Goal: Task Accomplishment & Management: Manage account settings

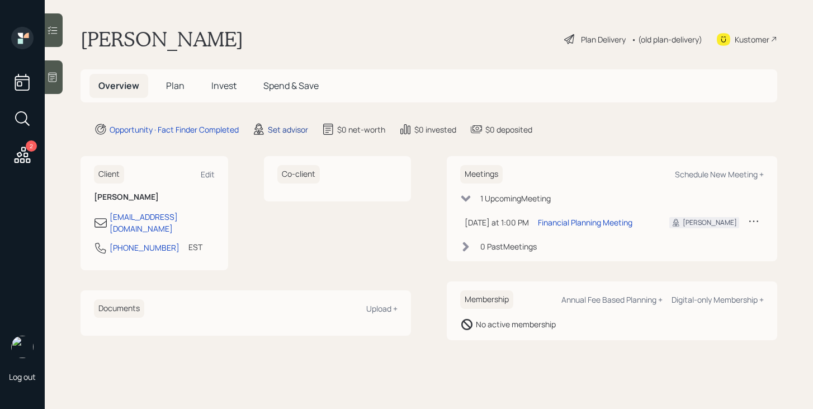
click at [287, 130] on div "Set advisor" at bounding box center [288, 130] width 40 height 12
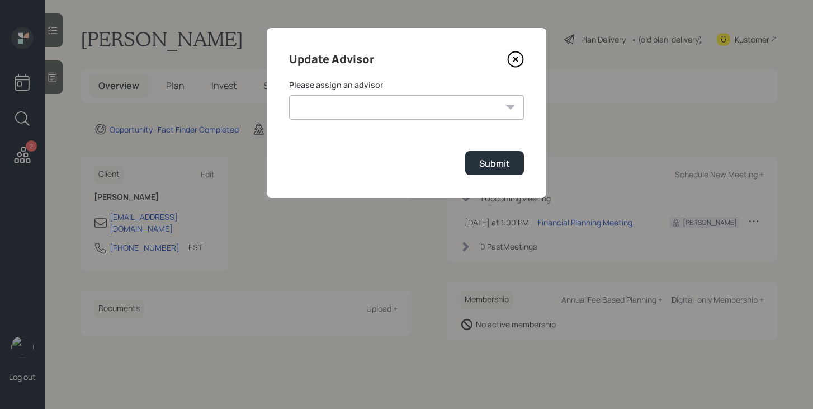
click at [394, 111] on select "James DiStasi Robby Grisanti Jonah Coleman Tyler End Treva Nostdahl Eric Schwar…" at bounding box center [406, 107] width 235 height 25
select select "bffa7908-1b2a-4c79-9bb6-f0ec9aed22d3"
click at [289, 95] on select "James DiStasi Robby Grisanti Jonah Coleman Tyler End Treva Nostdahl Eric Schwar…" at bounding box center [406, 107] width 235 height 25
click at [491, 158] on div "Submit" at bounding box center [494, 163] width 31 height 12
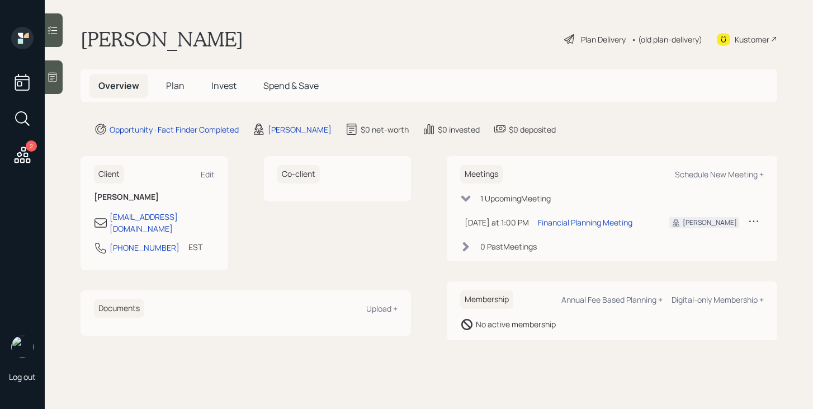
click at [179, 86] on span "Plan" at bounding box center [175, 85] width 18 height 12
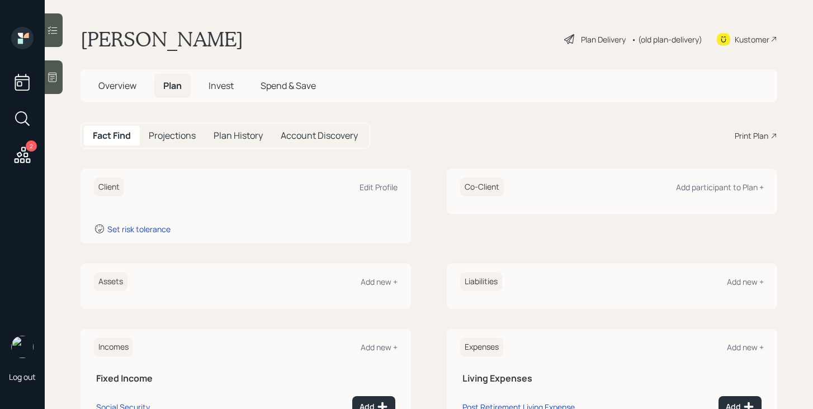
click at [130, 89] on span "Overview" at bounding box center [117, 85] width 38 height 12
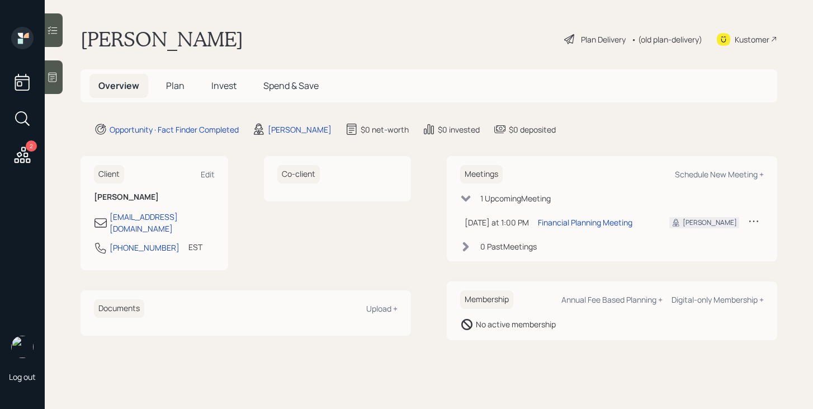
click at [179, 87] on span "Plan" at bounding box center [175, 85] width 18 height 12
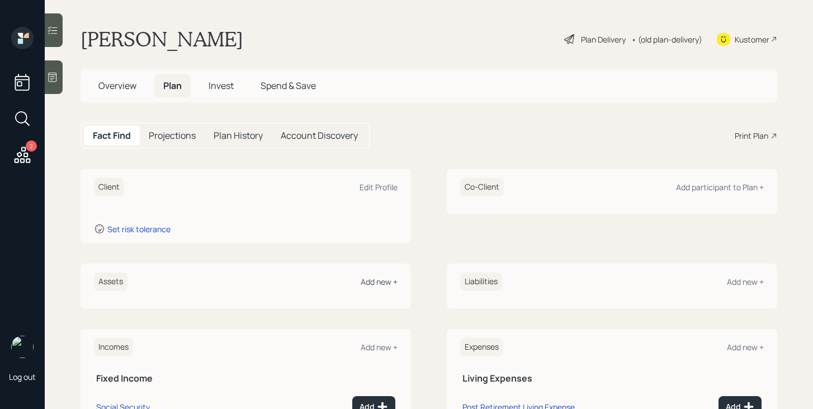
click at [388, 283] on div "Add new +" at bounding box center [379, 281] width 37 height 11
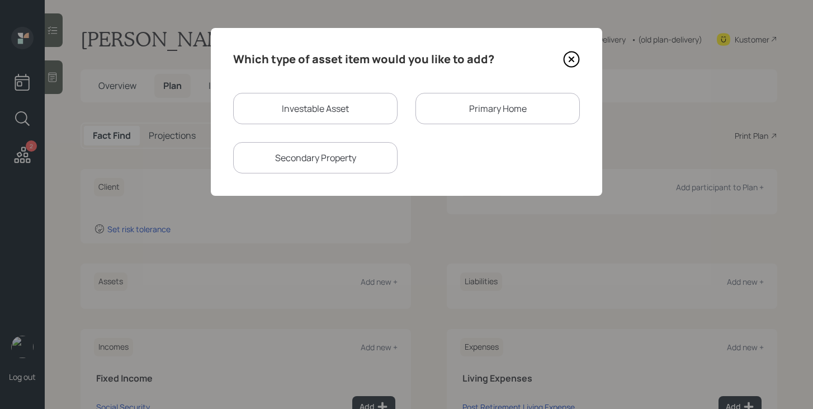
click at [346, 120] on div "Investable Asset" at bounding box center [315, 108] width 164 height 31
select select "taxable"
select select "balanced"
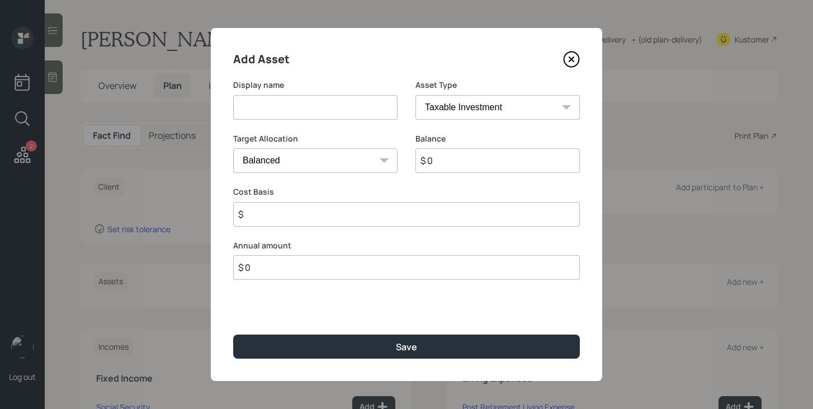
click at [345, 111] on input at bounding box center [315, 107] width 164 height 25
type input "Savings"
click at [527, 103] on select "SEP IRA IRA Roth IRA 401(k) Roth 401(k) 403(b) Roth 403(b) 457(b) Roth 457(b) H…" at bounding box center [497, 107] width 164 height 25
select select "cash"
click at [415, 95] on select "SEP IRA IRA Roth IRA 401(k) Roth 401(k) 403(b) Roth 403(b) 457(b) Roth 457(b) H…" at bounding box center [497, 107] width 164 height 25
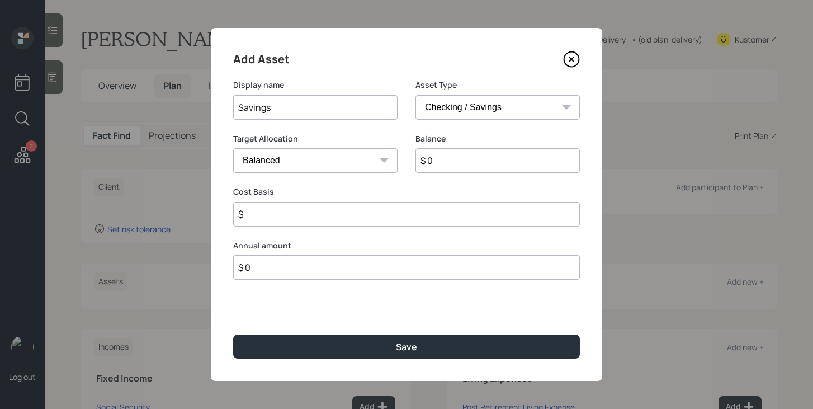
type input "$"
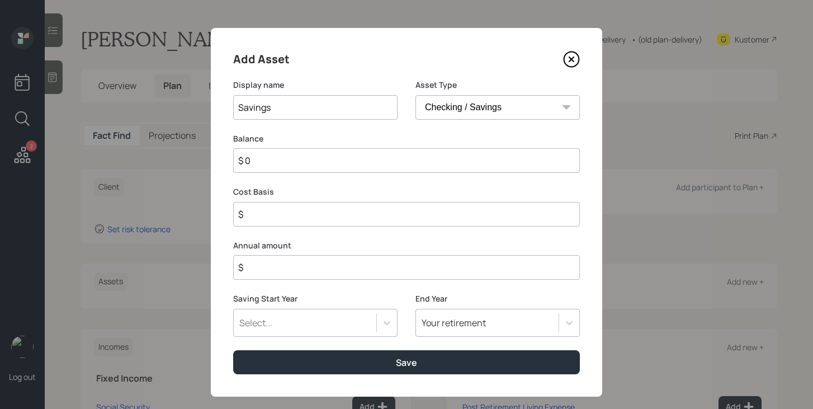
click at [447, 163] on input "$ 0" at bounding box center [406, 160] width 347 height 25
type input "$ 1"
type input "$ 17"
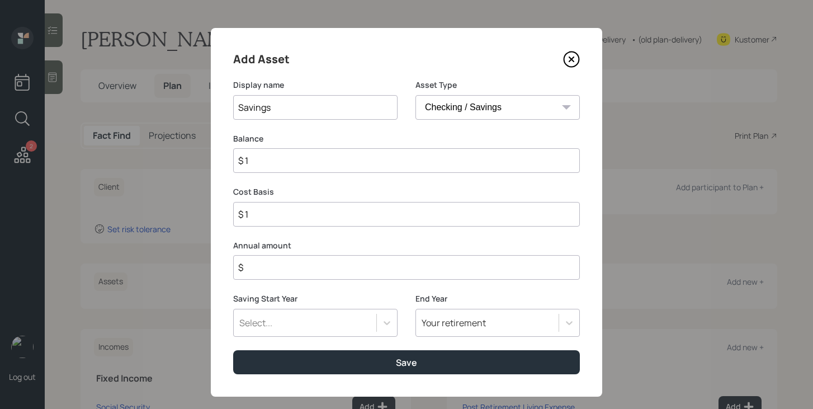
type input "$ 17"
type input "$ 170"
type input "$ 1,700"
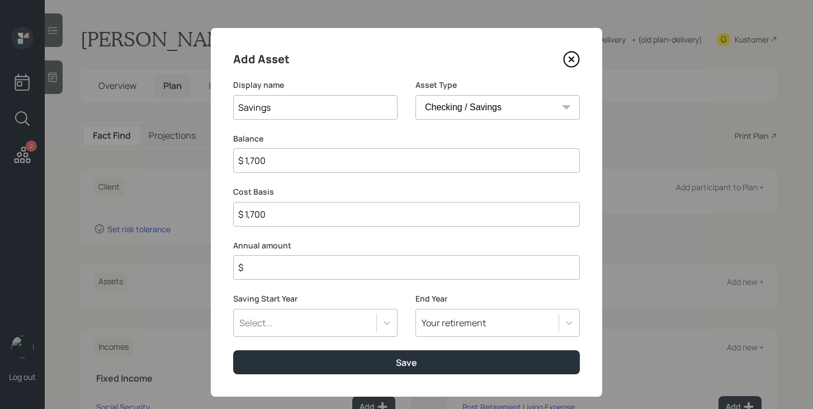
type input "$ 17,000"
click at [418, 264] on input "$" at bounding box center [406, 267] width 347 height 25
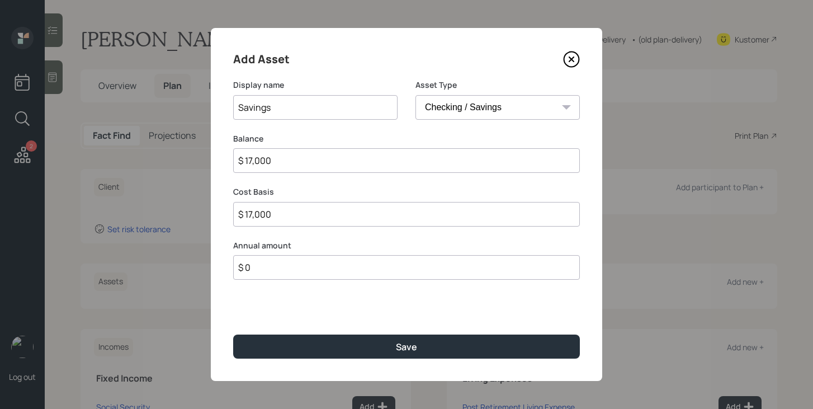
type input "$ 0"
click at [497, 114] on select "SEP IRA IRA Roth IRA 401(k) Roth 401(k) 403(b) Roth 403(b) 457(b) Roth 457(b) H…" at bounding box center [497, 107] width 164 height 25
select select "emergency_fund"
click at [415, 95] on select "SEP IRA IRA Roth IRA 401(k) Roth 401(k) 403(b) Roth 403(b) 457(b) Roth 457(b) H…" at bounding box center [497, 107] width 164 height 25
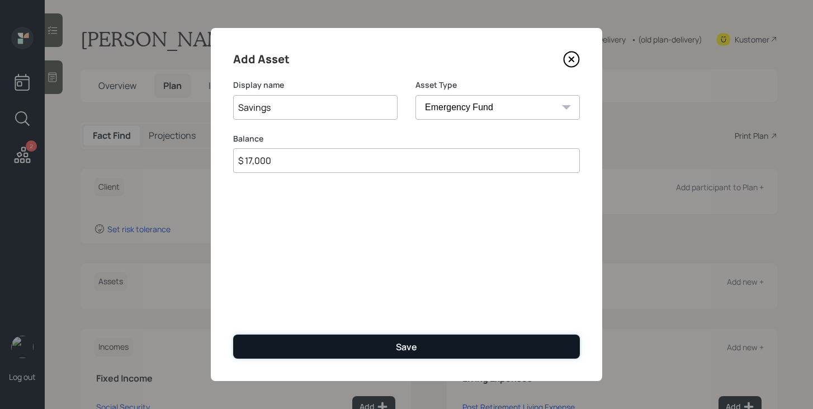
click at [398, 352] on div "Save" at bounding box center [406, 347] width 21 height 12
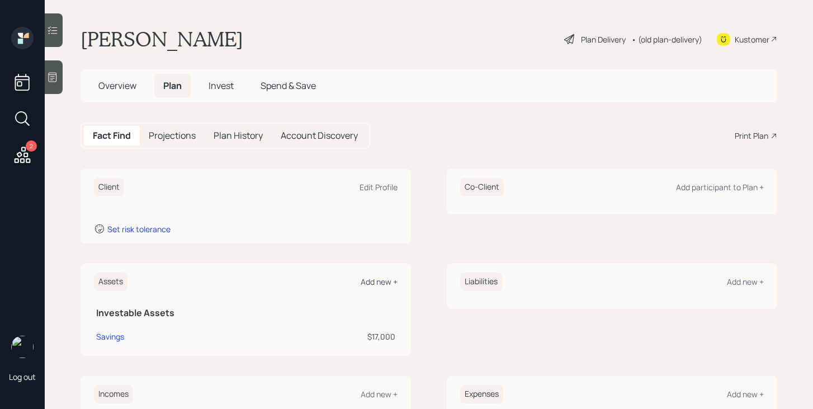
click at [388, 283] on div "Add new +" at bounding box center [379, 281] width 37 height 11
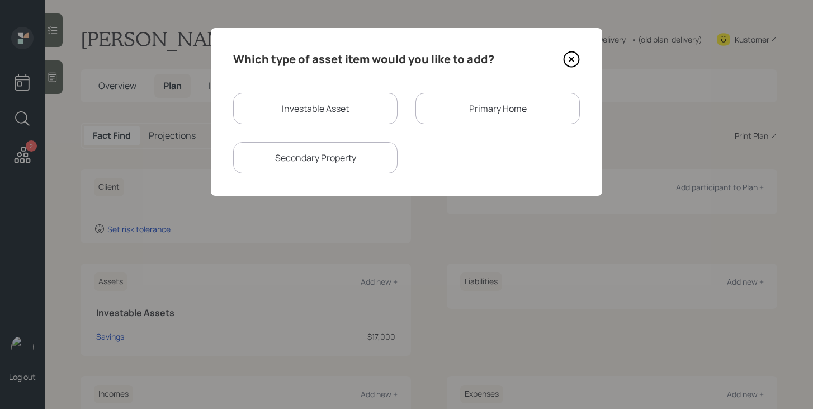
click at [361, 112] on div "Investable Asset" at bounding box center [315, 108] width 164 height 31
select select "taxable"
select select "balanced"
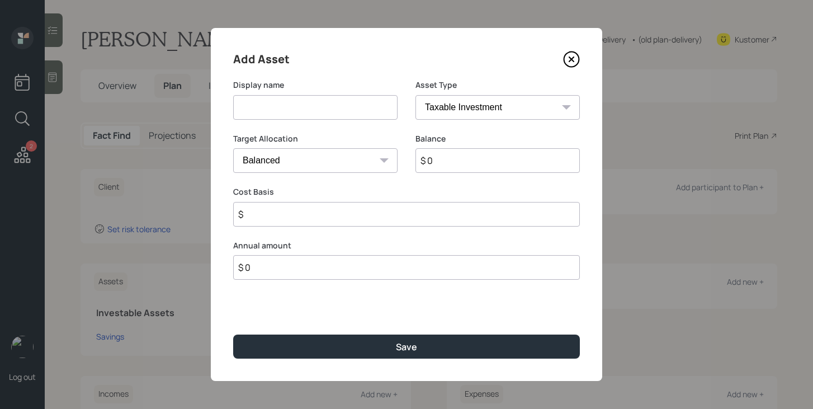
click at [344, 112] on input at bounding box center [315, 107] width 164 height 25
type input "CD"
click at [539, 116] on select "SEP IRA IRA Roth IRA 401(k) Roth 401(k) 403(b) Roth 403(b) 457(b) Roth 457(b) H…" at bounding box center [497, 107] width 164 height 25
select select "cash"
click at [415, 95] on select "SEP IRA IRA Roth IRA 401(k) Roth 401(k) 403(b) Roth 403(b) 457(b) Roth 457(b) H…" at bounding box center [497, 107] width 164 height 25
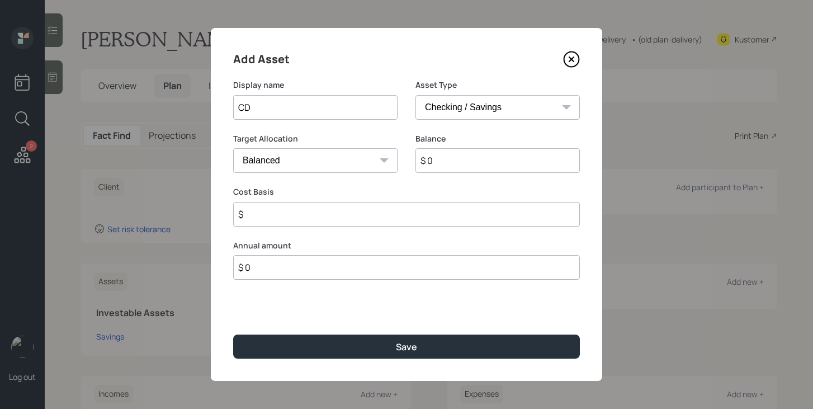
type input "$"
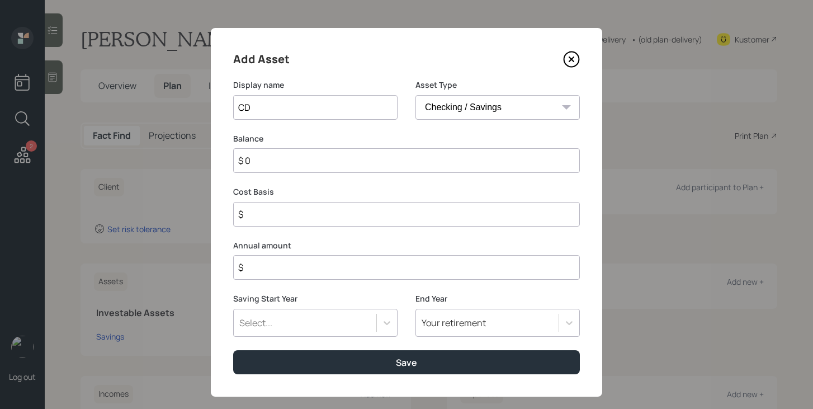
click at [461, 163] on input "$ 0" at bounding box center [406, 160] width 347 height 25
type input "$ 1"
type input "$ 17"
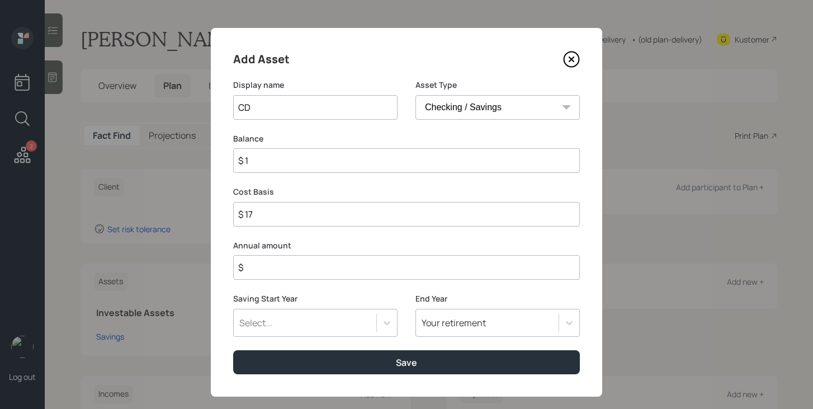
type input "$ 17"
type input "$ 170"
type input "$ 1,700"
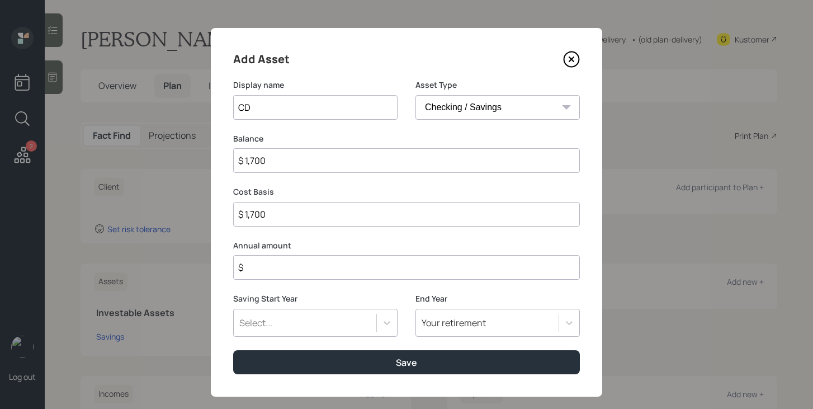
type input "$ 17,000"
type input "$ 170,000"
click at [439, 276] on input "$" at bounding box center [406, 267] width 347 height 25
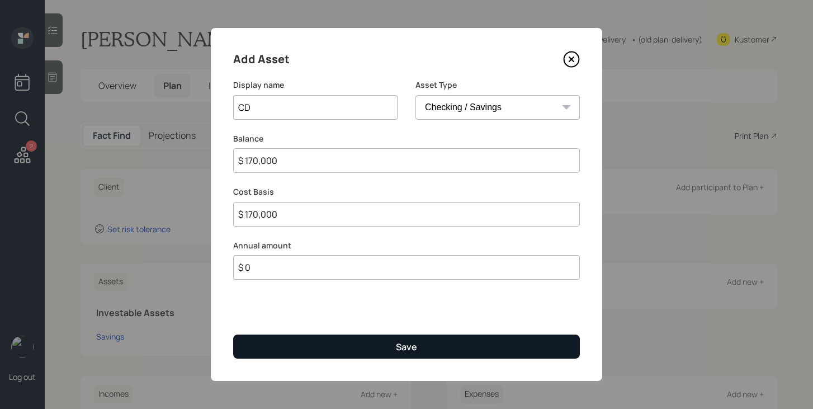
type input "$ 0"
click at [446, 338] on button "Save" at bounding box center [406, 346] width 347 height 24
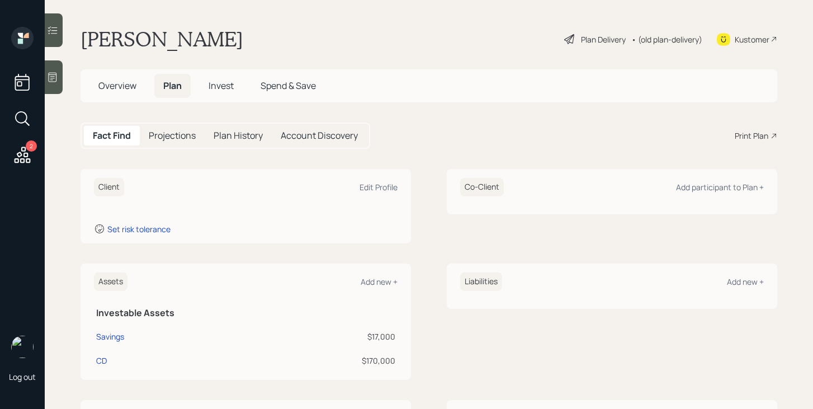
click at [124, 88] on span "Overview" at bounding box center [117, 85] width 38 height 12
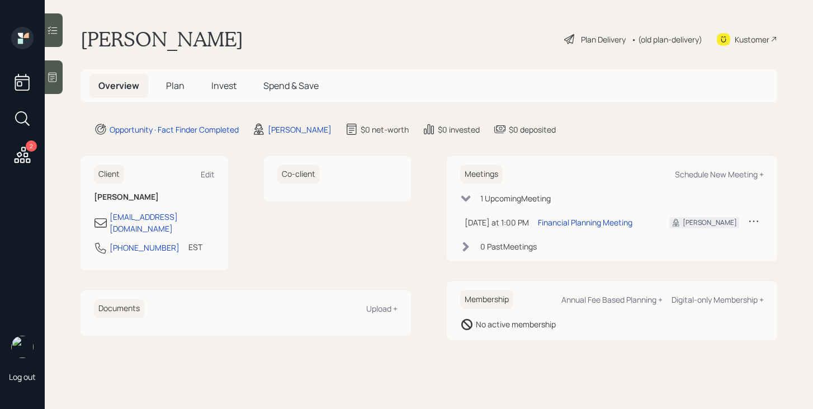
click at [176, 86] on span "Plan" at bounding box center [175, 85] width 18 height 12
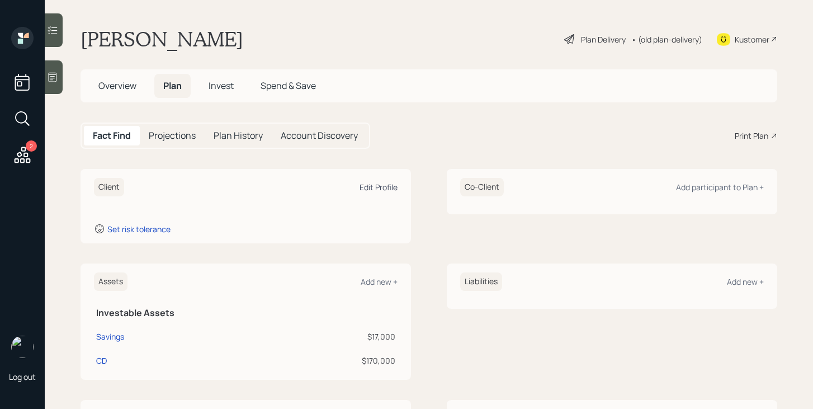
click at [394, 189] on div "Edit Profile" at bounding box center [379, 187] width 38 height 11
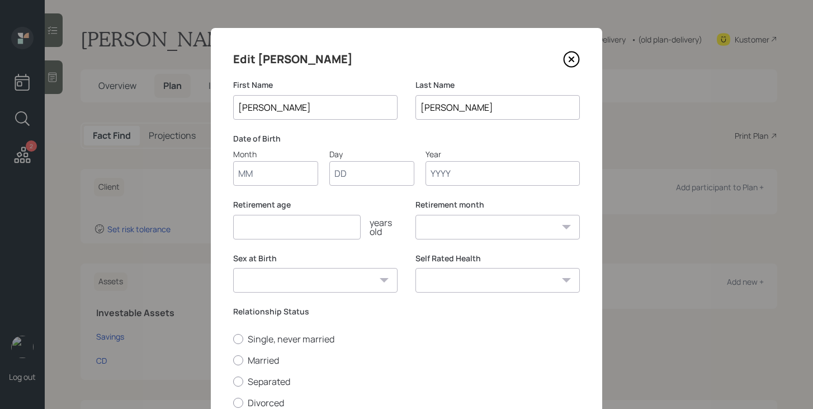
click at [270, 181] on input "Month" at bounding box center [275, 173] width 85 height 25
type input "07"
type input "24"
type input "1945"
select select "7"
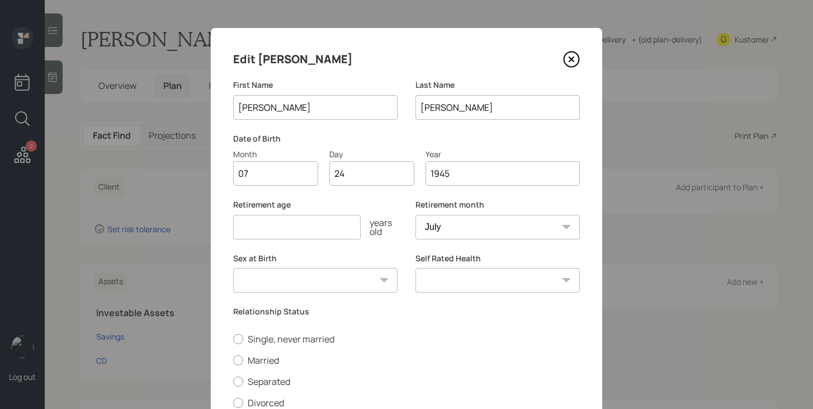
type input "1945"
click at [261, 232] on input "number" at bounding box center [296, 227] width 127 height 25
type input "70"
click at [300, 273] on select "Male Female Other / Prefer not to say" at bounding box center [315, 280] width 164 height 25
select select "male"
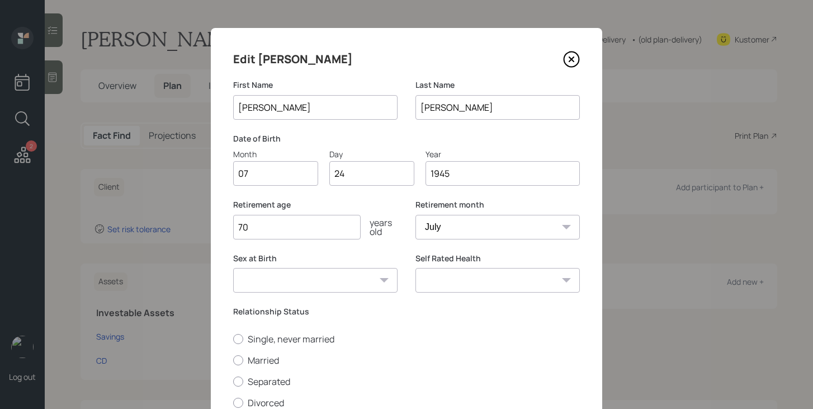
click at [233, 268] on select "Male Female Other / Prefer not to say" at bounding box center [315, 280] width 164 height 25
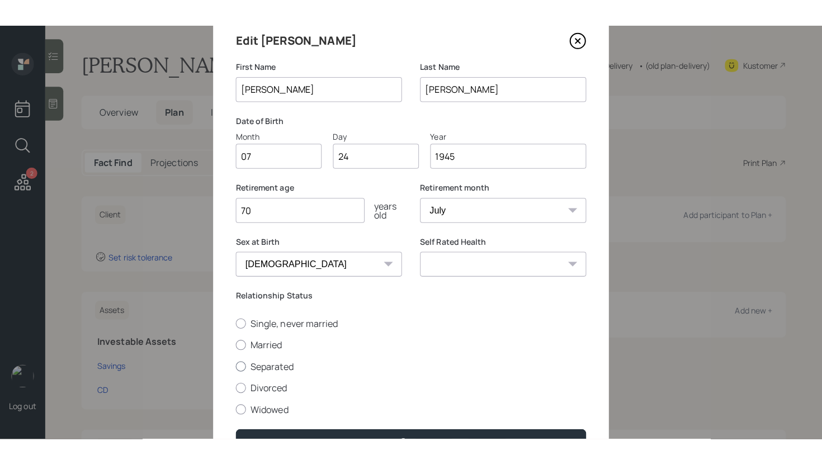
scroll to position [42, 0]
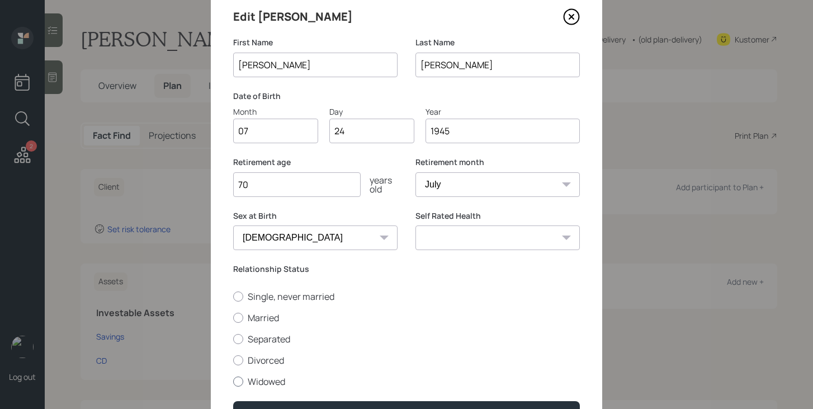
click at [277, 382] on label "Widowed" at bounding box center [406, 381] width 347 height 12
click at [233, 381] on input "Widowed" at bounding box center [233, 381] width 1 height 1
radio input "true"
click at [479, 247] on select "Excellent Very Good Good Fair Poor" at bounding box center [497, 237] width 164 height 25
select select "fair"
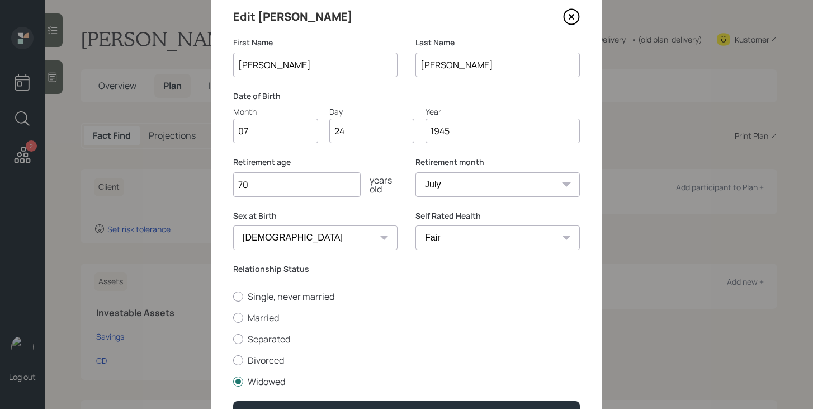
click at [415, 225] on select "Excellent Very Good Good Fair Poor" at bounding box center [497, 237] width 164 height 25
click at [434, 403] on button "Save" at bounding box center [406, 413] width 347 height 24
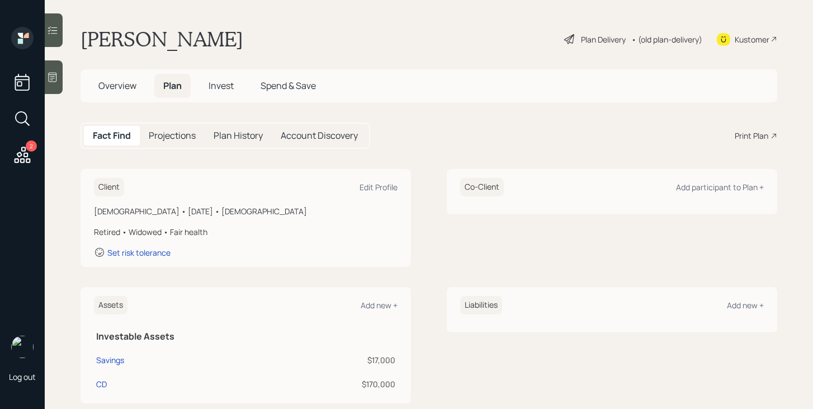
click at [592, 42] on div "Plan Delivery" at bounding box center [603, 40] width 45 height 12
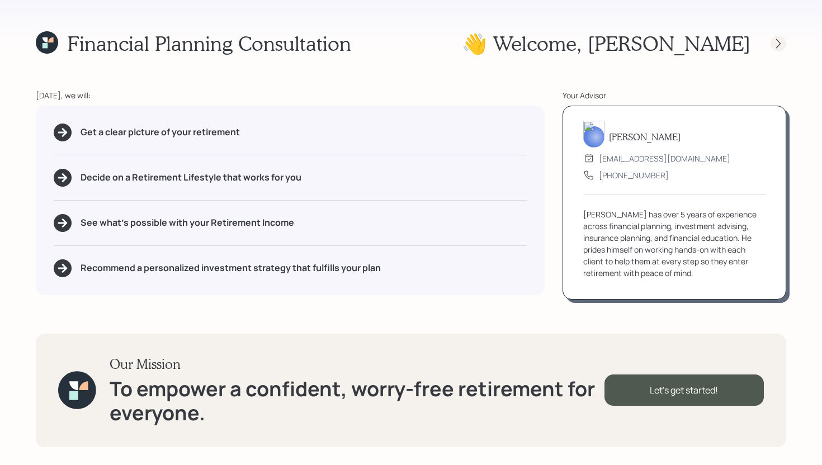
click at [779, 42] on icon at bounding box center [778, 44] width 4 height 10
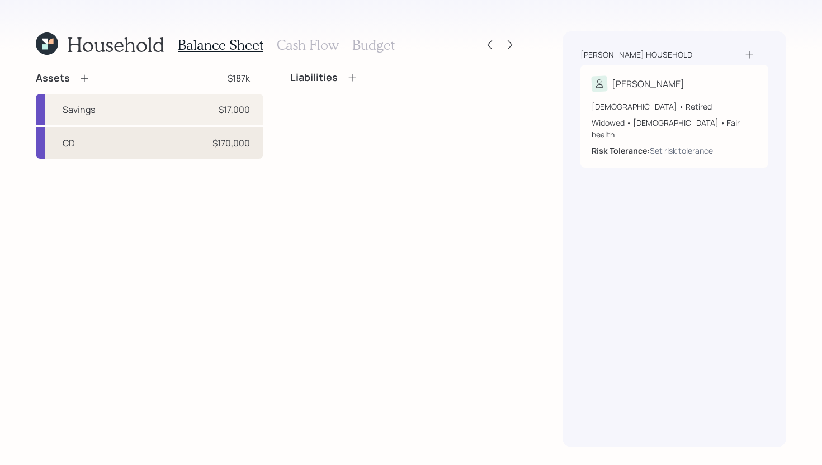
click at [217, 151] on div "CD $170,000" at bounding box center [150, 142] width 228 height 31
select select "cash"
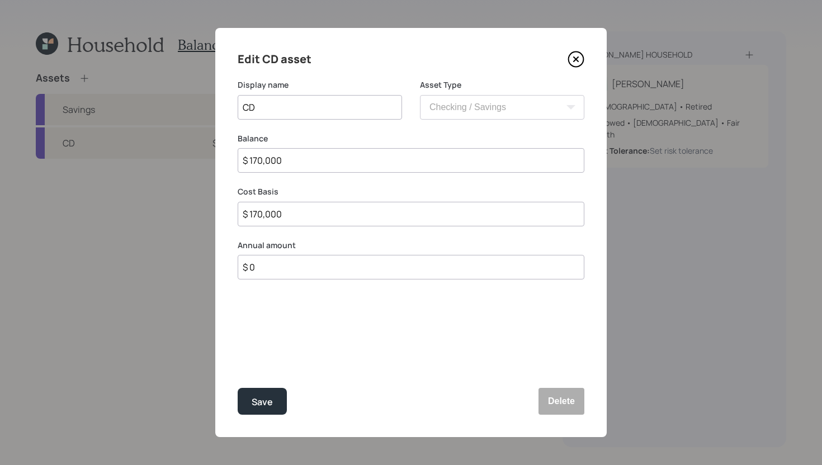
click at [374, 115] on input "CD" at bounding box center [320, 107] width 164 height 25
click at [273, 108] on input "CD - MAturing" at bounding box center [320, 107] width 164 height 25
click at [339, 106] on input "CD - Maturing" at bounding box center [320, 107] width 164 height 25
type input "CD - Maturing January 2026"
click at [266, 399] on div "Save" at bounding box center [262, 402] width 21 height 15
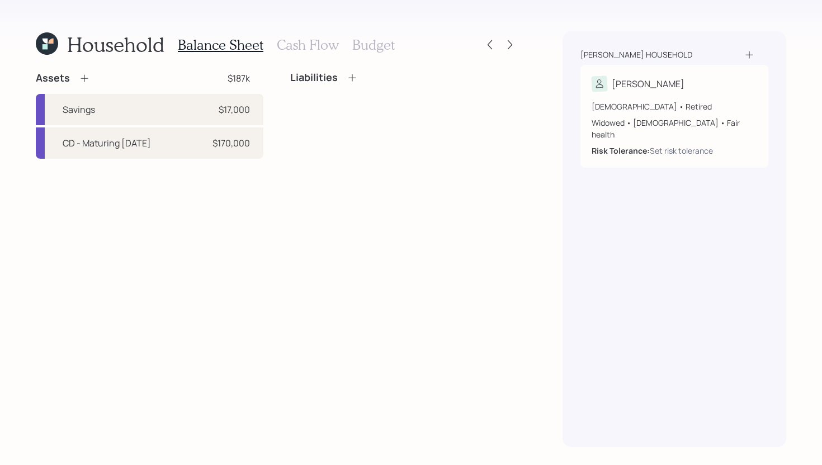
click at [87, 79] on icon at bounding box center [84, 78] width 11 height 11
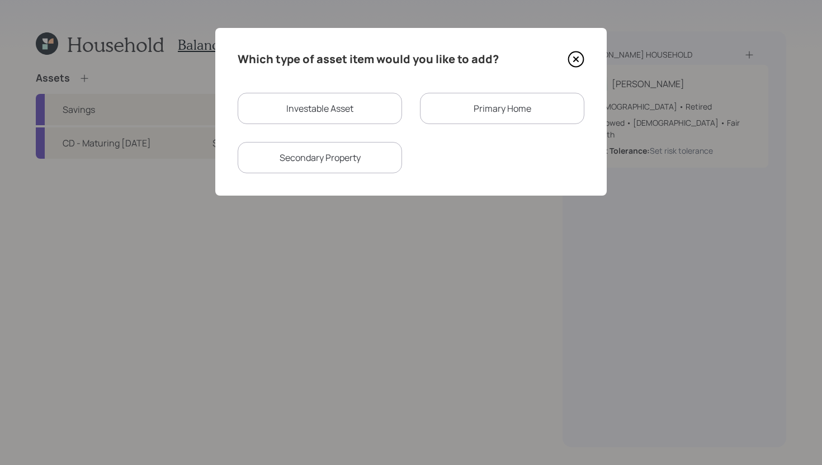
click at [577, 64] on icon at bounding box center [576, 59] width 17 height 17
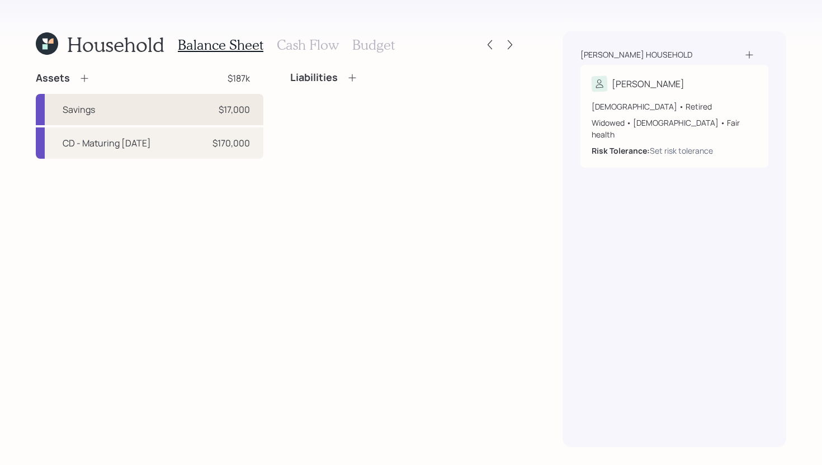
click at [150, 114] on div "Savings $17,000" at bounding box center [150, 109] width 228 height 31
select select "emergency_fund"
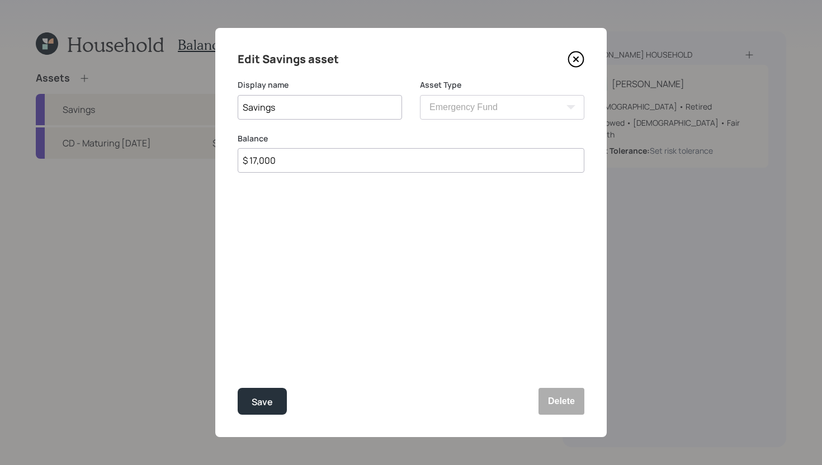
click at [298, 162] on input "$ 17,000" at bounding box center [411, 160] width 347 height 25
type input "$ 21,000"
click at [263, 400] on div "Save" at bounding box center [262, 402] width 21 height 15
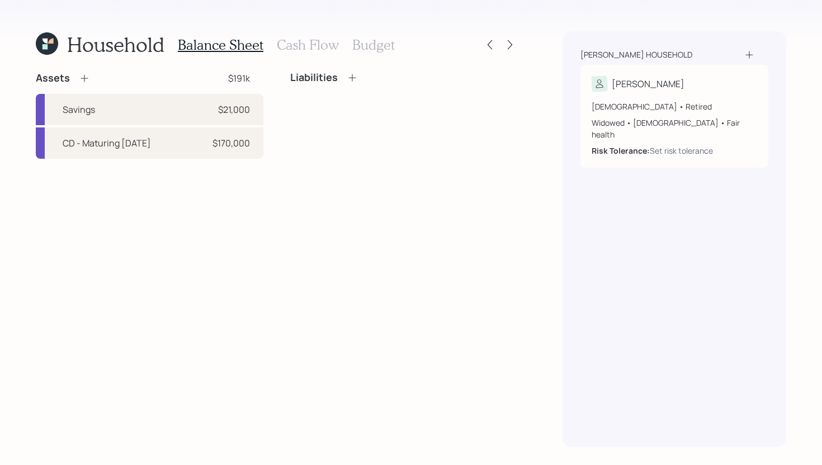
click at [86, 78] on icon at bounding box center [84, 78] width 11 height 11
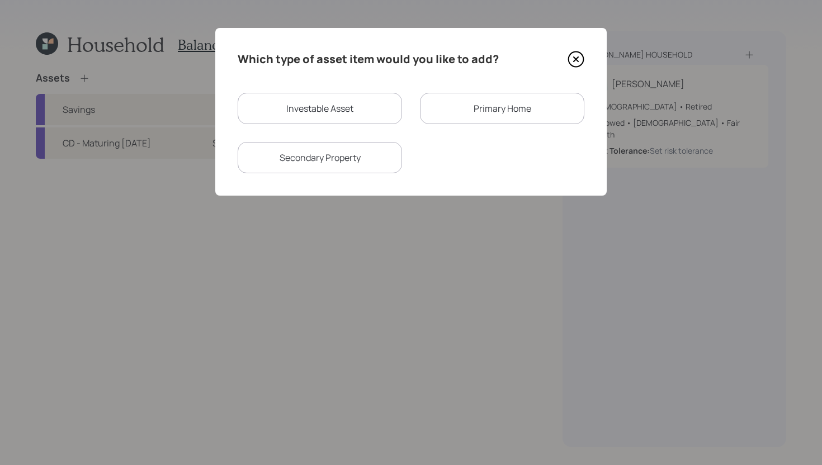
click at [465, 107] on div "Primary Home" at bounding box center [502, 108] width 164 height 31
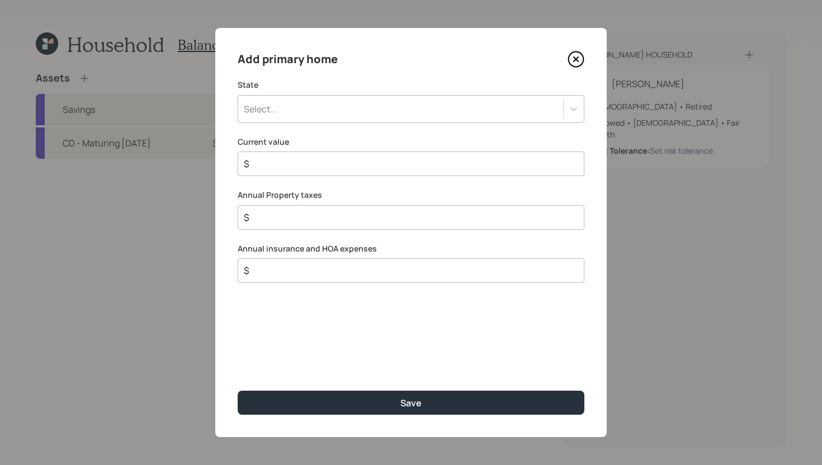
click at [465, 107] on div "Select..." at bounding box center [400, 109] width 325 height 19
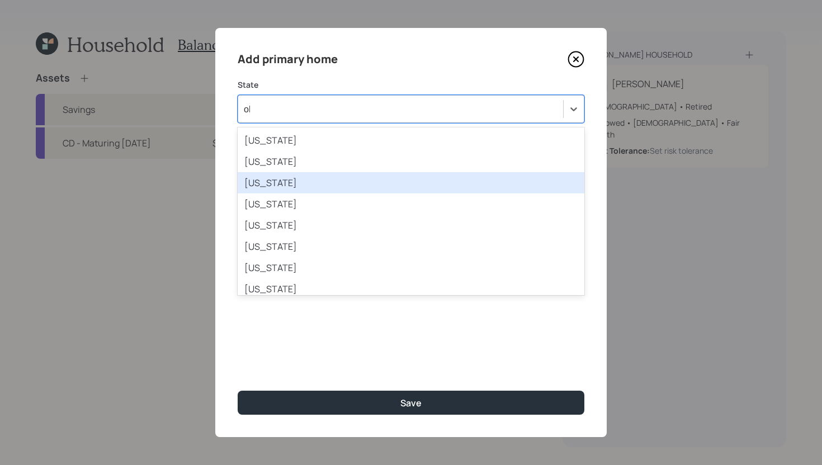
type input "ohi"
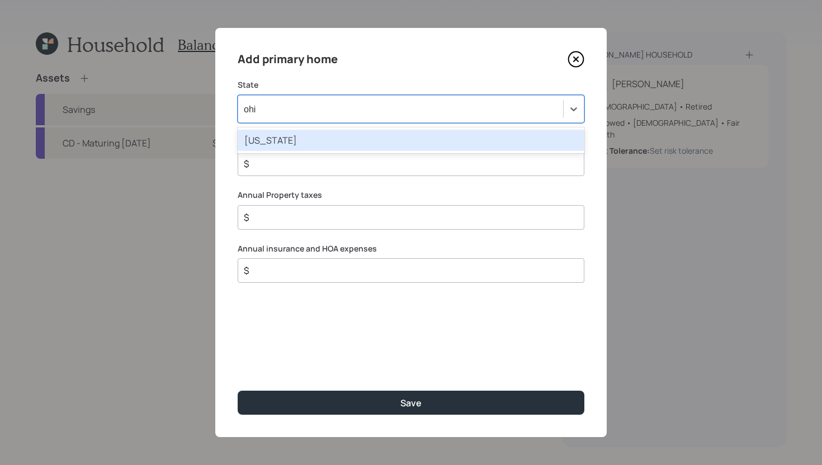
click at [436, 134] on div "Ohio" at bounding box center [411, 140] width 347 height 21
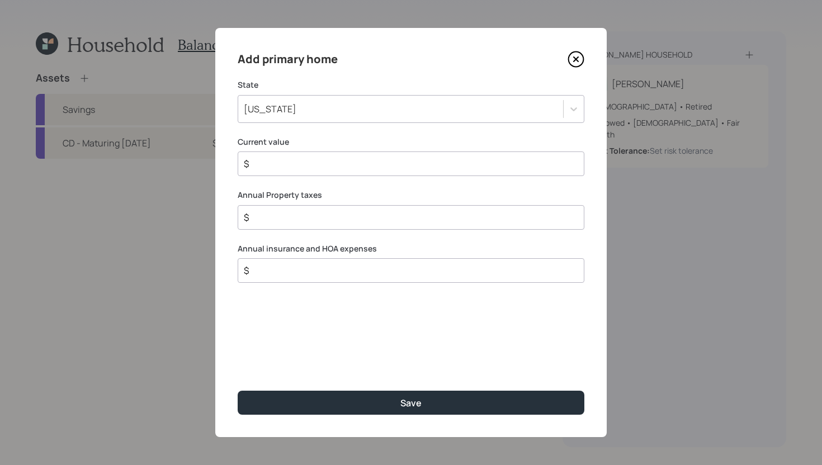
click at [427, 158] on input "$" at bounding box center [407, 163] width 328 height 13
type input "$ 350,000"
click at [431, 219] on input "$" at bounding box center [407, 217] width 328 height 13
type input "$ 3,000"
click at [410, 280] on div "$" at bounding box center [411, 270] width 347 height 25
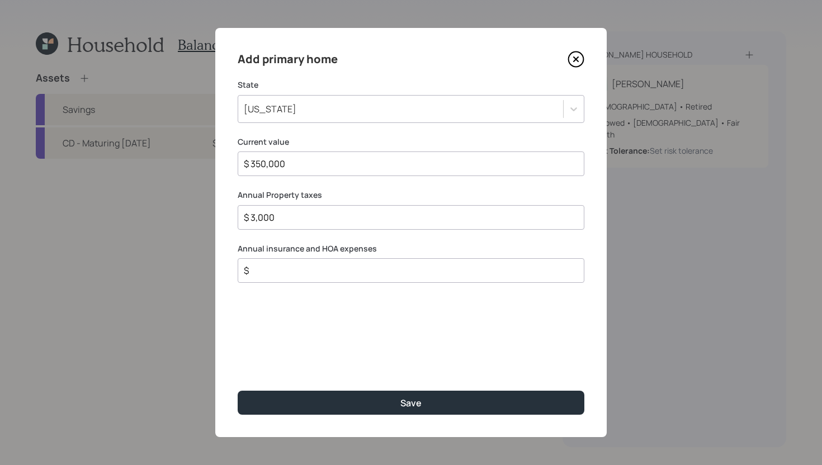
click at [415, 268] on input "$" at bounding box center [407, 270] width 328 height 13
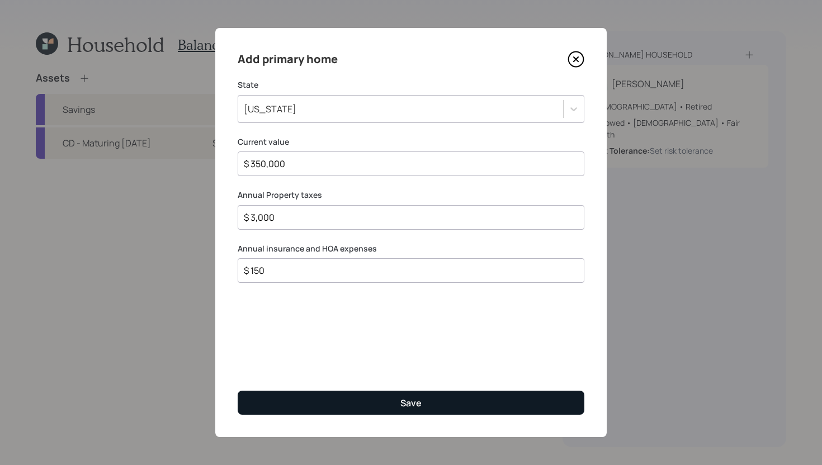
type input "$ 150"
click at [453, 400] on button "Save" at bounding box center [411, 403] width 347 height 24
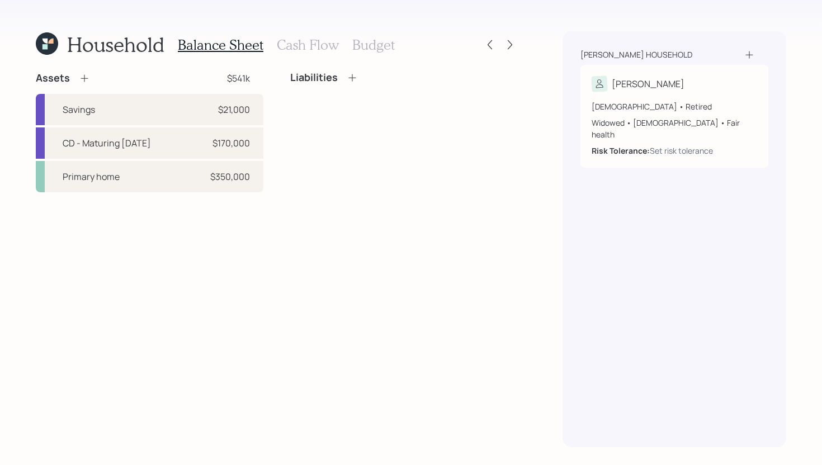
click at [355, 74] on icon at bounding box center [352, 77] width 11 height 11
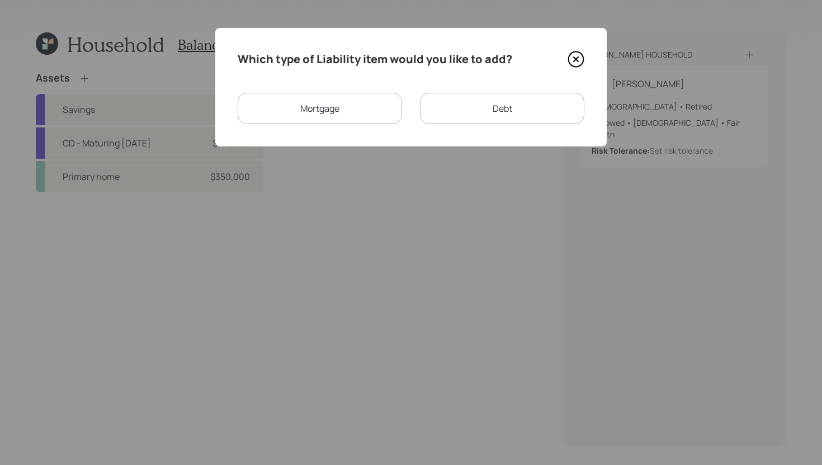
click at [311, 114] on div "Mortgage" at bounding box center [320, 108] width 164 height 31
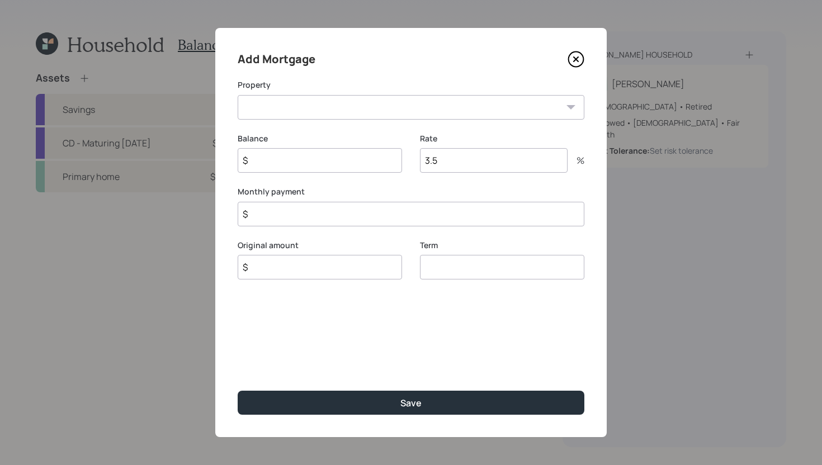
click at [334, 110] on select "OH Primary home" at bounding box center [411, 107] width 347 height 25
select select "25cf7385-acff-417e-96b0-fb5b7ee40d7a"
click at [238, 95] on select "OH Primary home" at bounding box center [411, 107] width 347 height 25
click at [327, 169] on input "$" at bounding box center [320, 160] width 164 height 25
type input "$ 98,000"
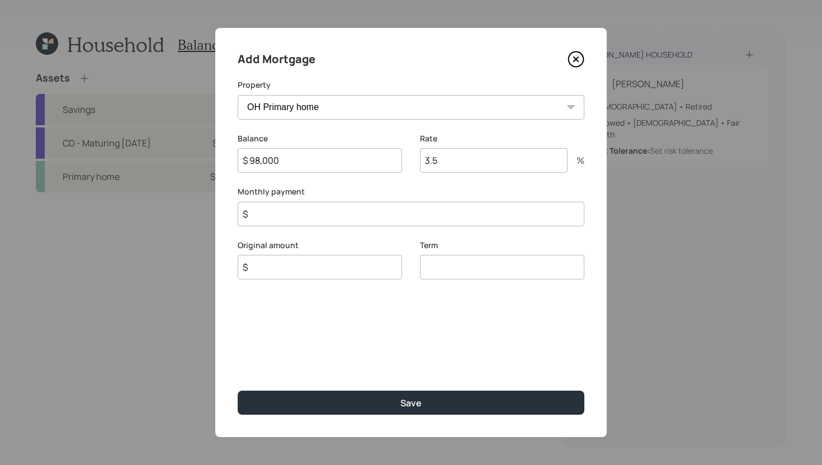
click at [329, 275] on input "$" at bounding box center [320, 267] width 164 height 25
type input "$ 98,000"
click at [485, 159] on input "3.5" at bounding box center [494, 160] width 148 height 25
type input "3"
click at [506, 264] on div "Term" at bounding box center [502, 274] width 164 height 40
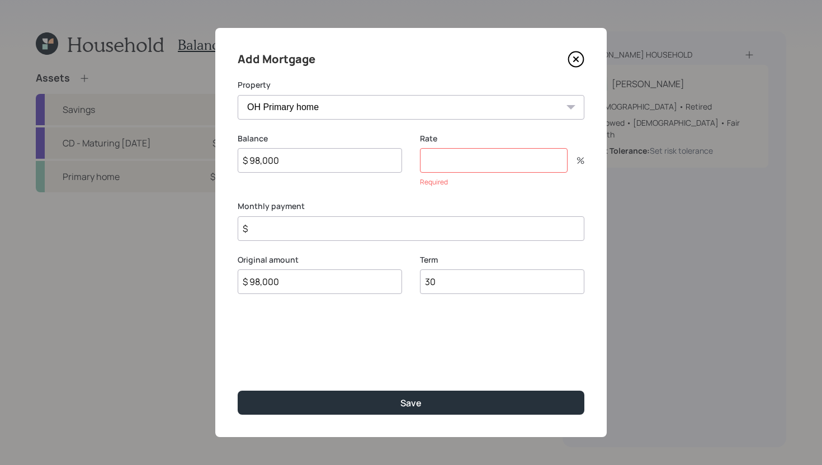
type input "30"
click at [498, 162] on input "number" at bounding box center [494, 160] width 148 height 25
type input "4"
click at [421, 215] on input "$" at bounding box center [411, 214] width 347 height 25
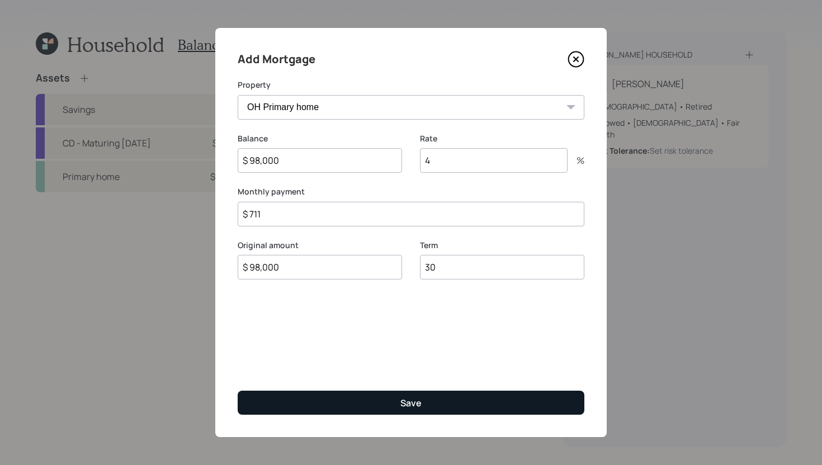
type input "$ 711"
click at [398, 399] on button "Save" at bounding box center [411, 403] width 347 height 24
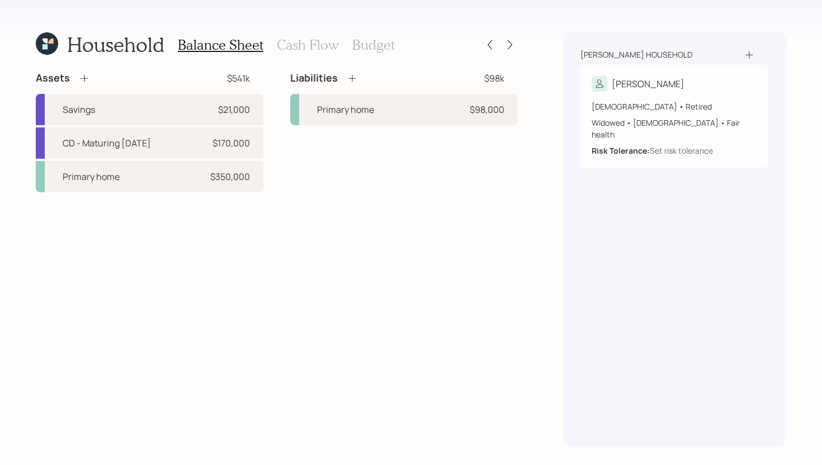
click at [332, 42] on h3 "Cash Flow" at bounding box center [308, 45] width 62 height 16
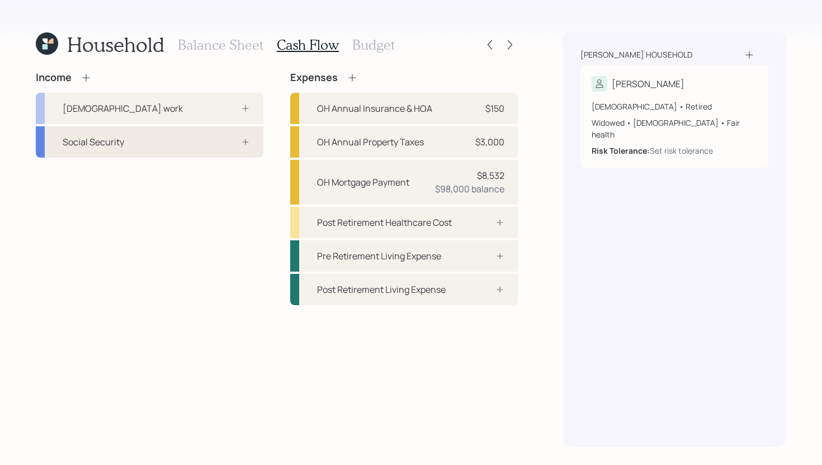
click at [186, 141] on div "Social Security" at bounding box center [150, 141] width 228 height 31
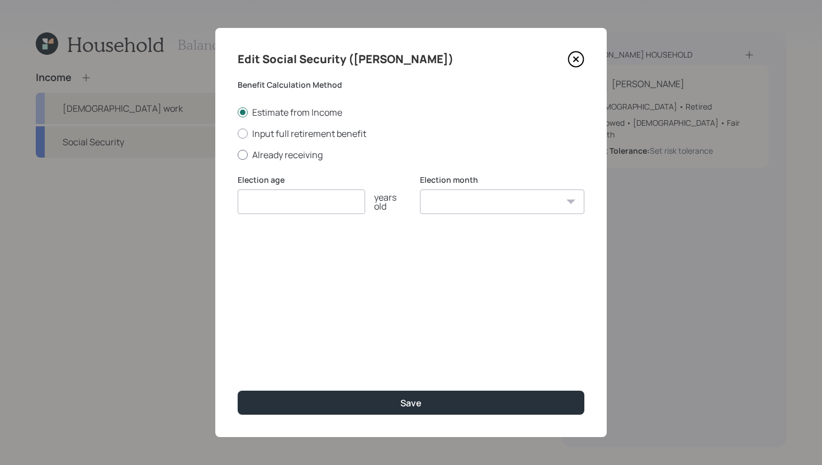
click at [315, 155] on label "Already receiving" at bounding box center [411, 155] width 347 height 12
click at [238, 155] on input "Already receiving" at bounding box center [237, 154] width 1 height 1
radio input "true"
click at [287, 205] on input "number" at bounding box center [301, 202] width 127 height 25
type input "70"
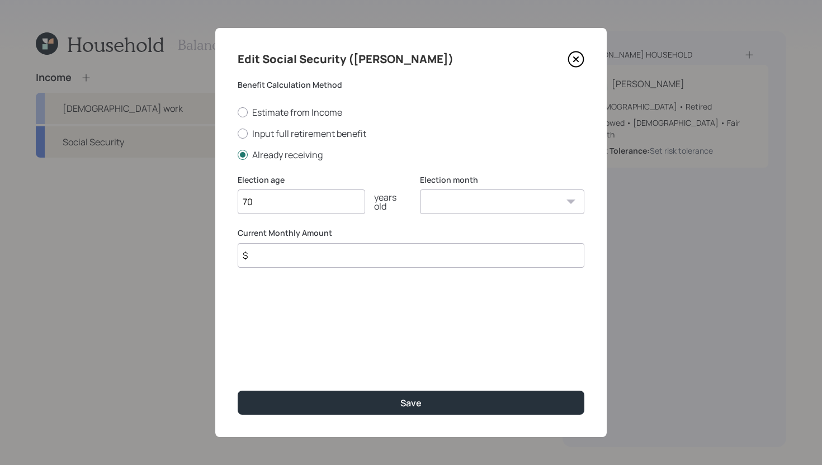
click at [502, 201] on select "January February March April May June July August September October November De…" at bounding box center [502, 202] width 164 height 25
select select "12"
click at [420, 190] on select "January February March April May June July August September October November De…" at bounding box center [502, 202] width 164 height 25
click at [392, 255] on input "$" at bounding box center [411, 255] width 347 height 25
click at [382, 252] on input "$ 3,156" at bounding box center [411, 255] width 347 height 25
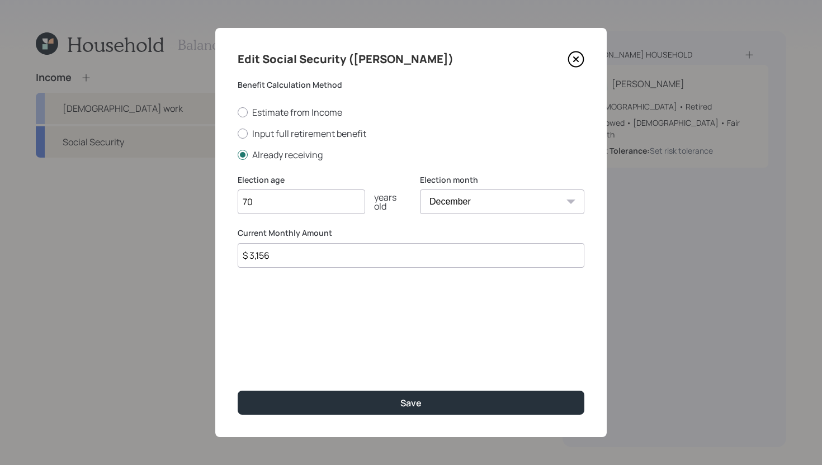
click at [382, 252] on input "$ 3,156" at bounding box center [411, 255] width 347 height 25
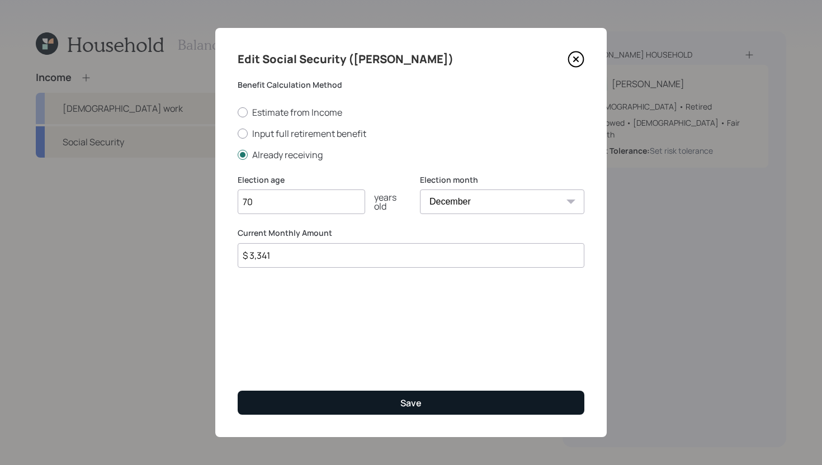
type input "$ 3,341"
click at [376, 402] on button "Save" at bounding box center [411, 403] width 347 height 24
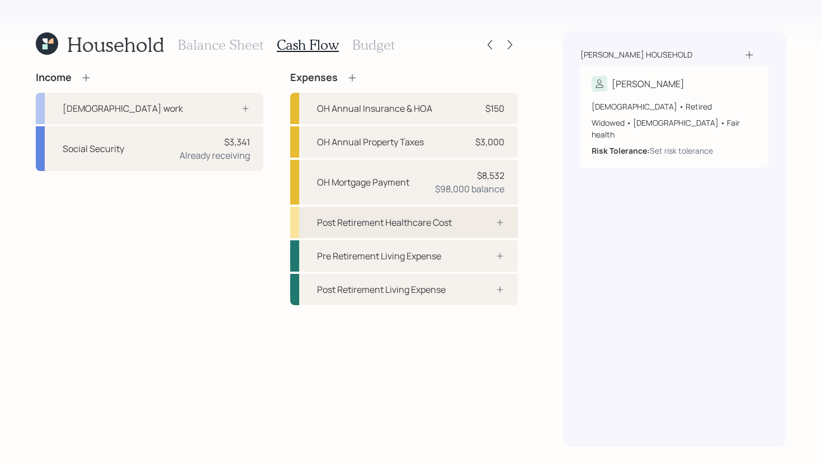
click at [377, 227] on div "Post Retirement Healthcare Cost" at bounding box center [384, 222] width 135 height 13
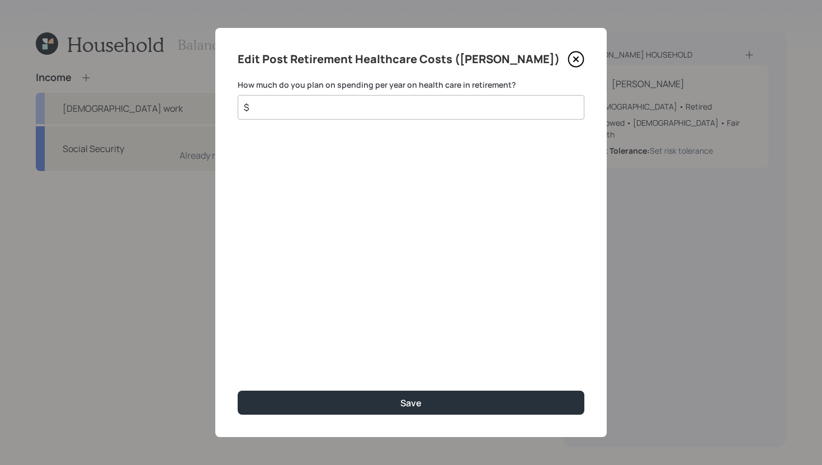
click at [347, 108] on input "$" at bounding box center [407, 107] width 328 height 13
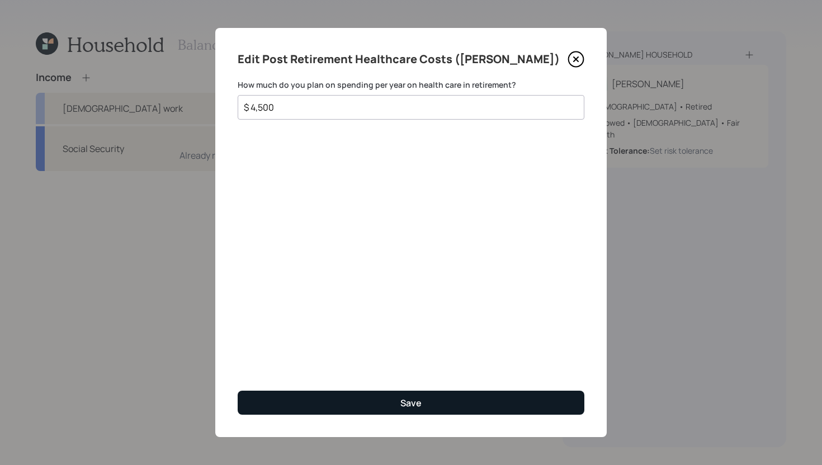
type input "$ 4,500"
click at [384, 404] on button "Save" at bounding box center [411, 403] width 347 height 24
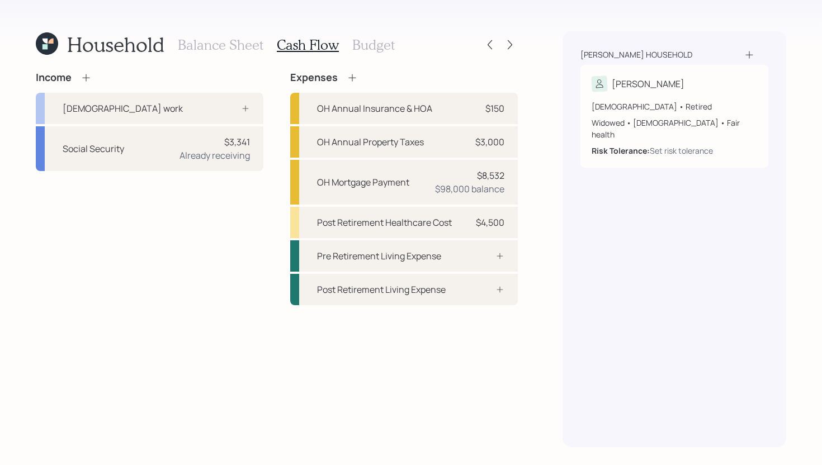
click at [376, 53] on div "Balance Sheet Cash Flow Budget" at bounding box center [286, 44] width 217 height 27
click at [379, 48] on h3 "Budget" at bounding box center [373, 45] width 42 height 16
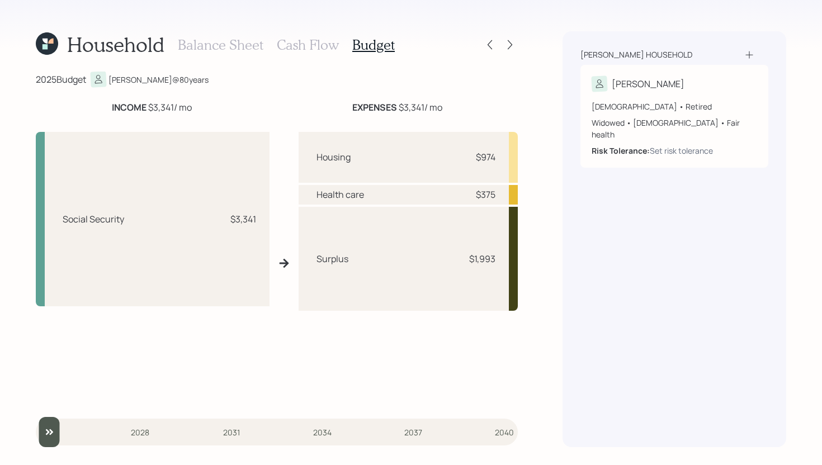
drag, startPoint x: 148, startPoint y: 106, endPoint x: 199, endPoint y: 105, distance: 50.9
click at [199, 105] on div "INCOME $3,341 / mo" at bounding box center [151, 107] width 231 height 13
drag, startPoint x: 474, startPoint y: 193, endPoint x: 502, endPoint y: 190, distance: 28.2
click at [502, 190] on div "Health care $375" at bounding box center [409, 195] width 220 height 20
drag, startPoint x: 400, startPoint y: 107, endPoint x: 431, endPoint y: 106, distance: 31.3
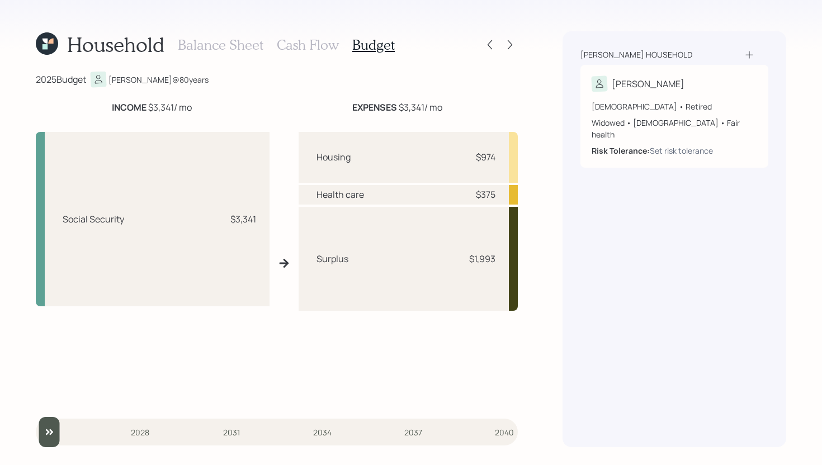
click at [431, 106] on div "EXPENSES $3,341 / mo" at bounding box center [397, 107] width 90 height 13
drag, startPoint x: 474, startPoint y: 159, endPoint x: 502, endPoint y: 157, distance: 28.0
click at [502, 157] on div "Housing $974" at bounding box center [409, 157] width 220 height 51
drag, startPoint x: 472, startPoint y: 196, endPoint x: 503, endPoint y: 196, distance: 30.2
click at [503, 196] on div "Health care $375" at bounding box center [409, 195] width 220 height 20
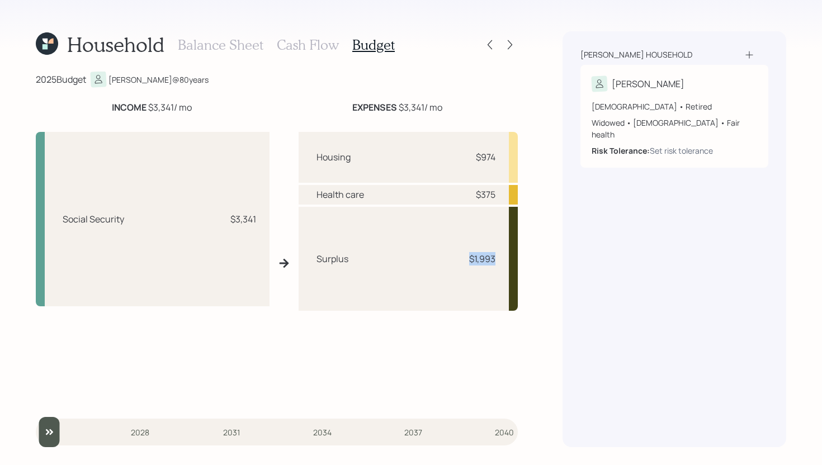
drag, startPoint x: 465, startPoint y: 258, endPoint x: 507, endPoint y: 258, distance: 41.4
click at [507, 258] on div "Surplus $1,993" at bounding box center [409, 259] width 220 height 104
click at [481, 276] on div "Surplus $1,993" at bounding box center [409, 259] width 220 height 104
drag, startPoint x: 363, startPoint y: 256, endPoint x: 303, endPoint y: 258, distance: 60.4
click at [303, 258] on div "Surplus $1,993" at bounding box center [409, 259] width 220 height 104
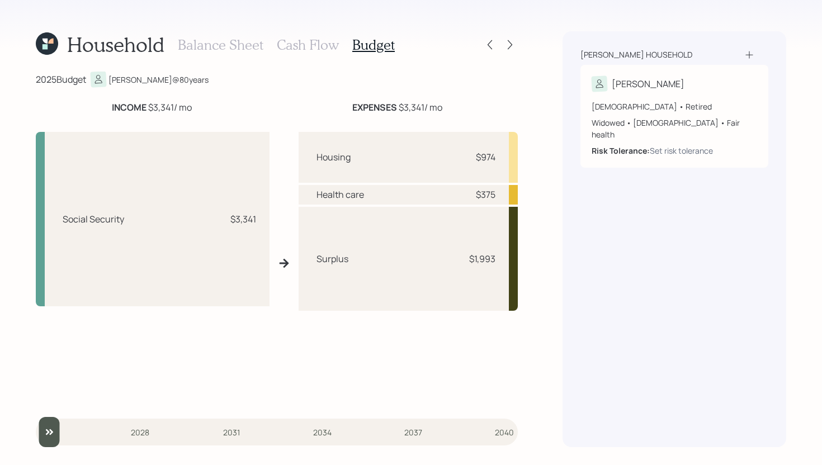
click at [310, 45] on h3 "Cash Flow" at bounding box center [308, 45] width 62 height 16
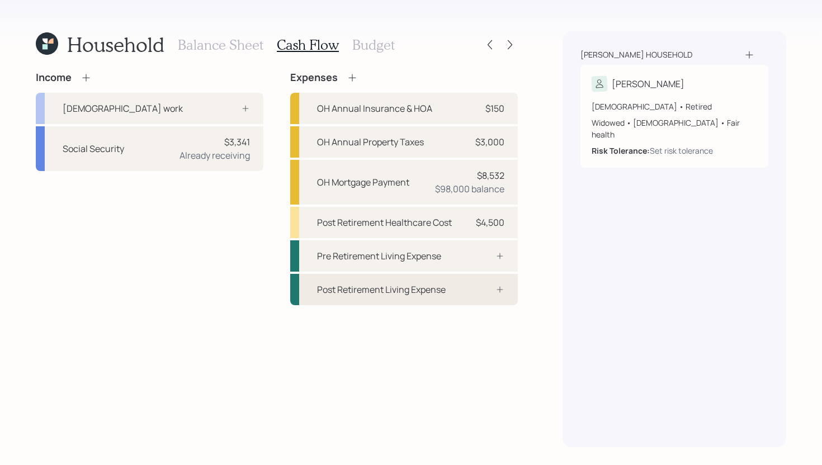
click at [452, 283] on div "Post Retirement Living Expense" at bounding box center [404, 289] width 228 height 31
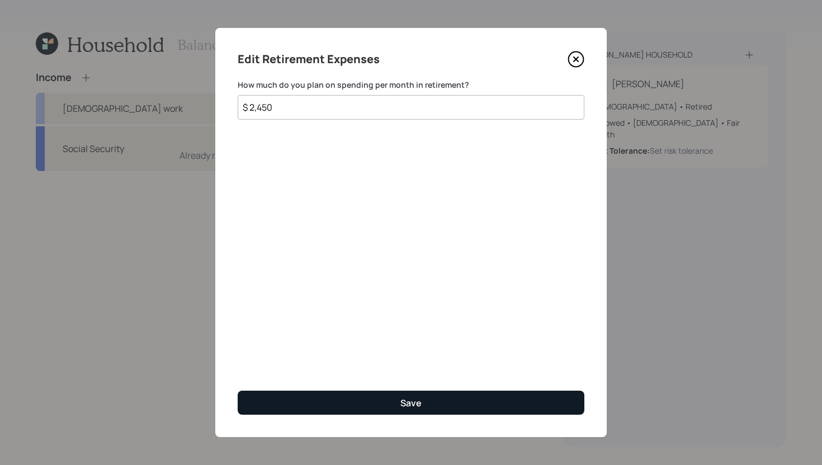
type input "$ 2,450"
click at [361, 410] on button "Save" at bounding box center [411, 403] width 347 height 24
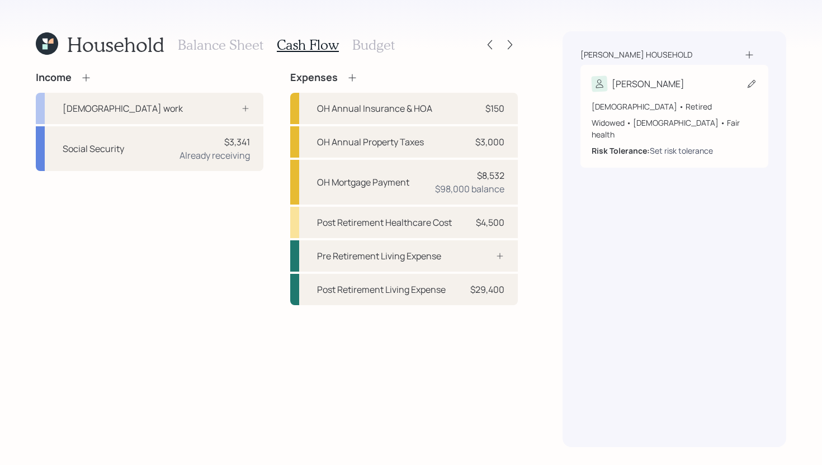
click at [668, 145] on div "Set risk tolerance" at bounding box center [681, 151] width 63 height 12
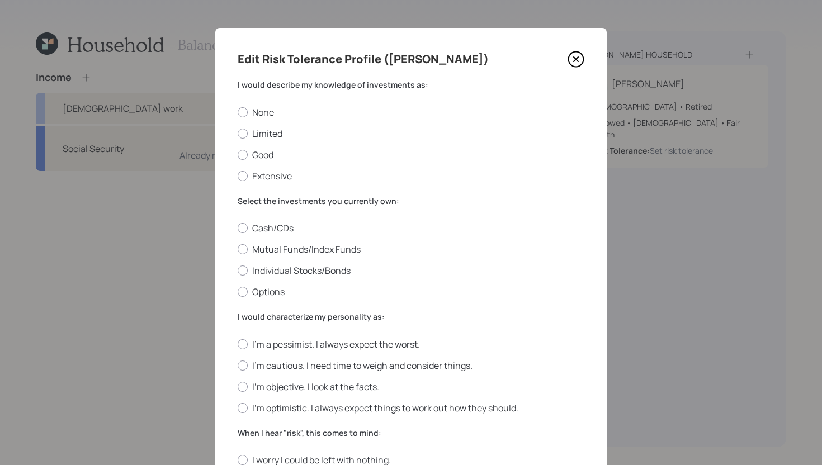
scroll to position [11, 0]
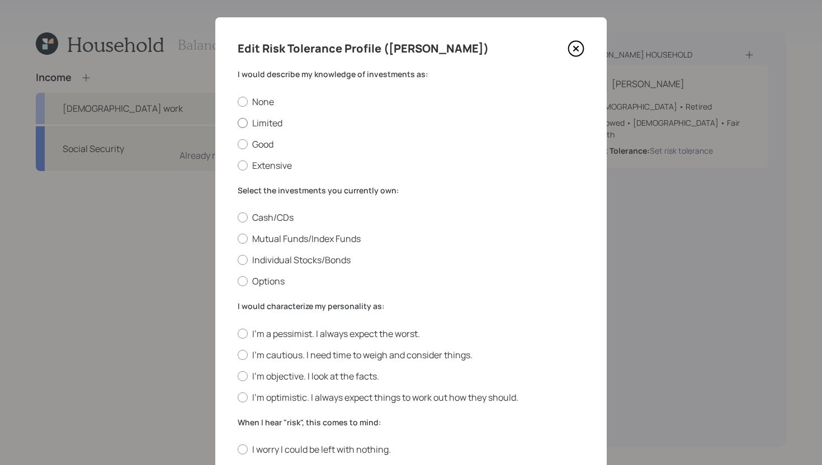
click at [266, 122] on label "Limited" at bounding box center [411, 123] width 347 height 12
click at [238, 122] on input "Limited" at bounding box center [237, 122] width 1 height 1
radio input "true"
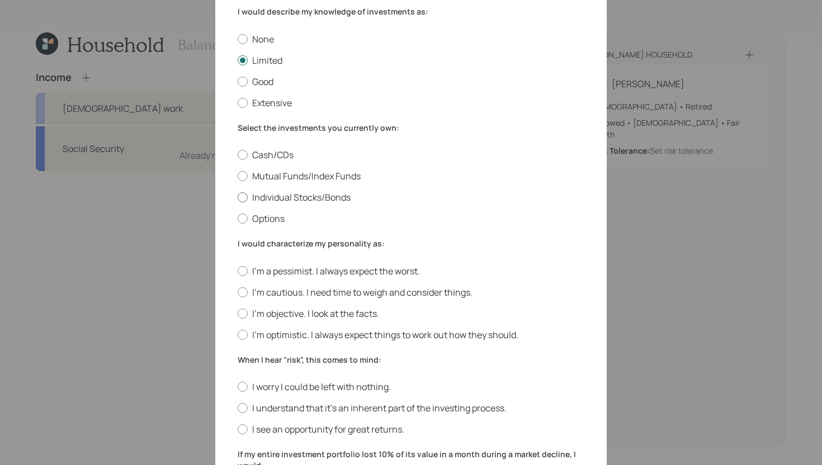
scroll to position [73, 0]
click at [269, 154] on label "Cash/CDs" at bounding box center [411, 155] width 347 height 12
click at [238, 155] on input "Cash/CDs" at bounding box center [237, 155] width 1 height 1
radio input "true"
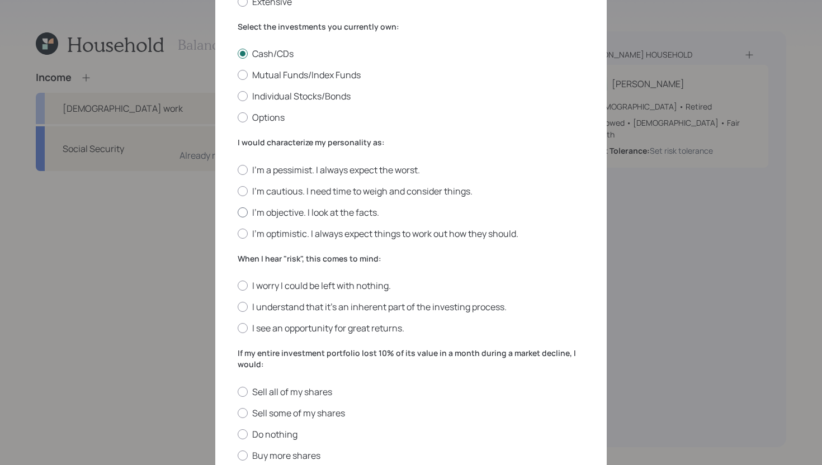
scroll to position [196, 0]
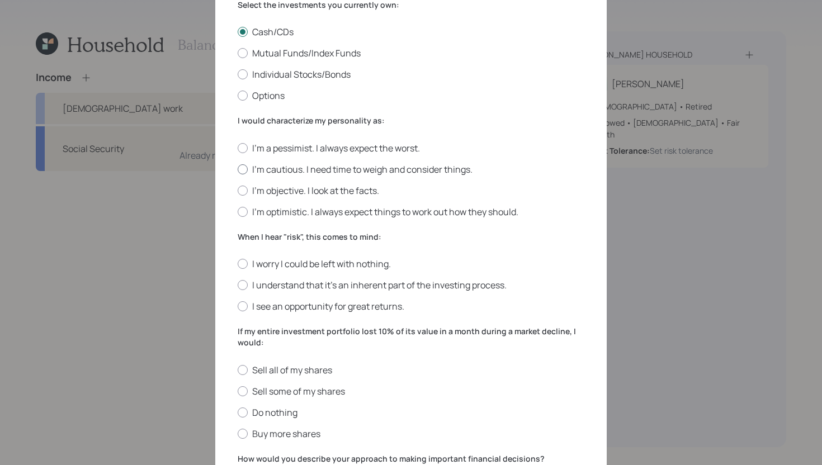
click at [297, 171] on label "I'm cautious. I need time to weigh and consider things." at bounding box center [411, 169] width 347 height 12
click at [238, 169] on input "I'm cautious. I need time to weigh and consider things." at bounding box center [237, 169] width 1 height 1
radio input "true"
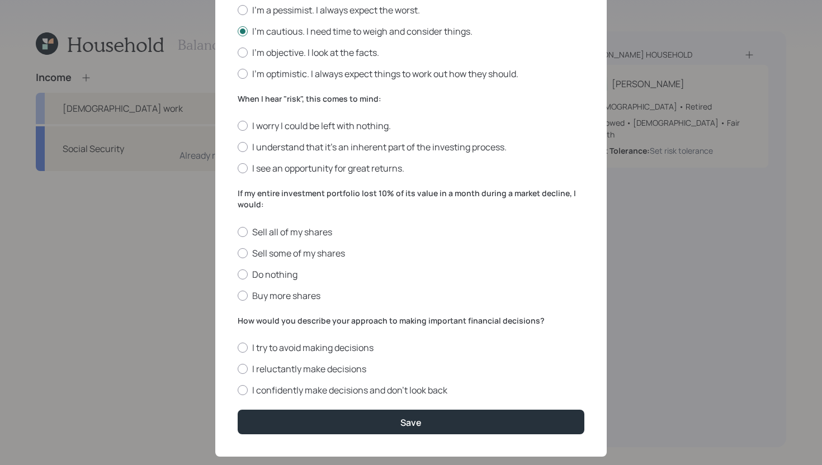
scroll to position [338, 0]
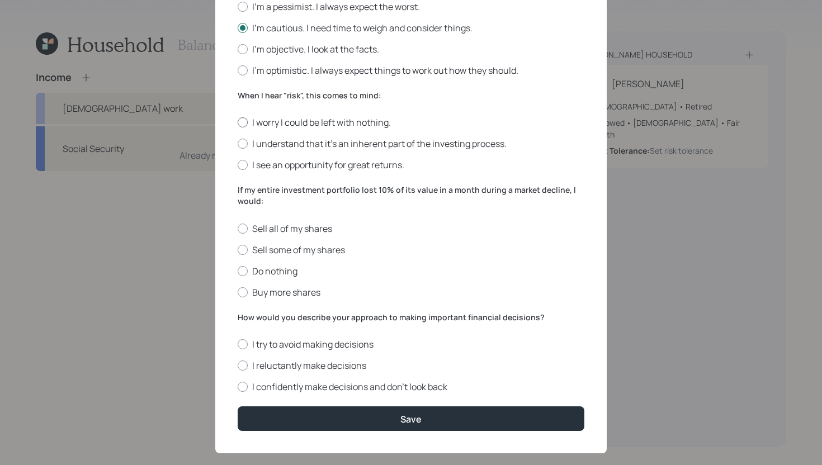
click at [355, 124] on label "I worry I could be left with nothing." at bounding box center [411, 122] width 347 height 12
click at [238, 123] on input "I worry I could be left with nothing." at bounding box center [237, 122] width 1 height 1
radio input "true"
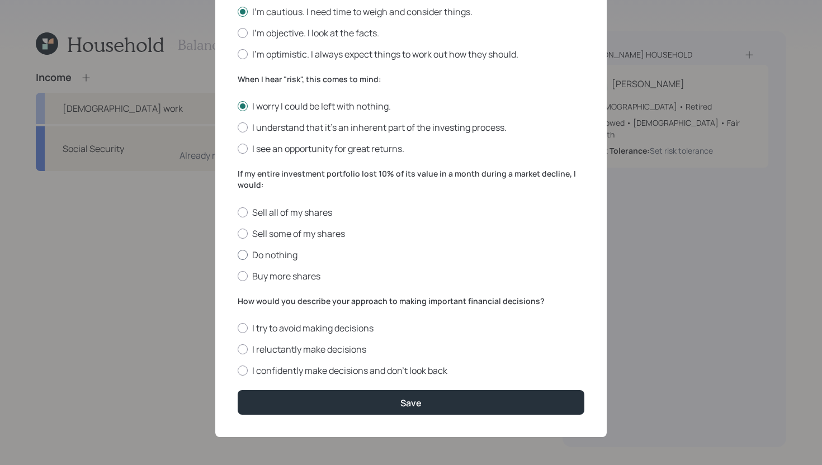
click at [295, 252] on label "Do nothing" at bounding box center [411, 255] width 347 height 12
click at [238, 254] on input "Do nothing" at bounding box center [237, 254] width 1 height 1
radio input "true"
click at [399, 366] on label "I confidently make decisions and don’t look back" at bounding box center [411, 371] width 347 height 12
click at [238, 371] on input "I confidently make decisions and don’t look back" at bounding box center [237, 371] width 1 height 1
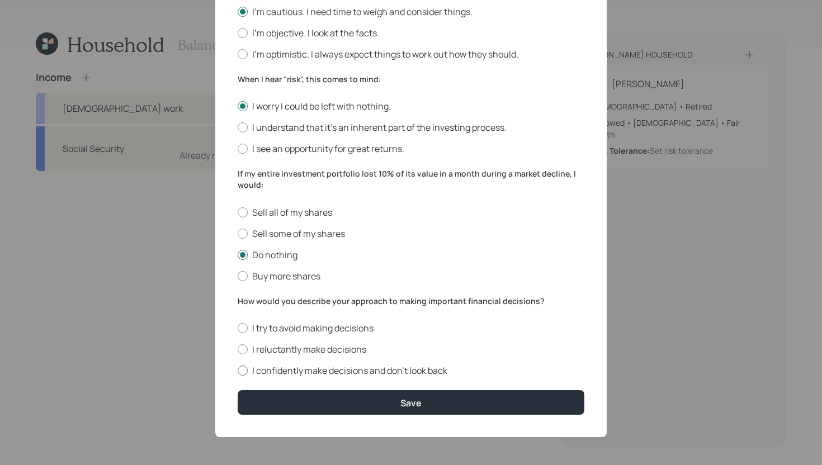
radio input "true"
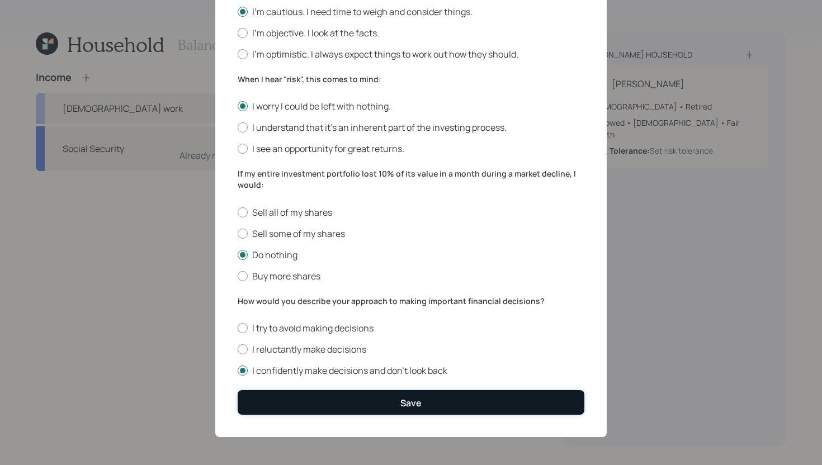
click at [391, 401] on button "Save" at bounding box center [411, 402] width 347 height 24
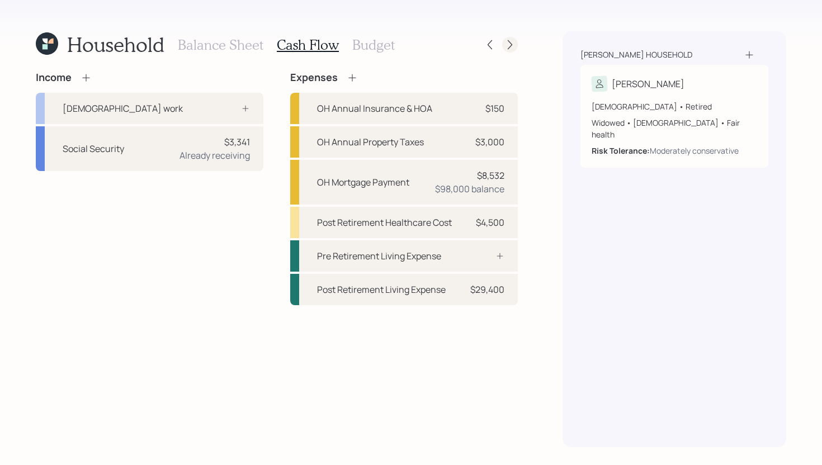
click at [515, 51] on div at bounding box center [500, 45] width 36 height 16
click at [515, 50] on div at bounding box center [500, 45] width 36 height 16
click at [511, 44] on icon at bounding box center [510, 45] width 4 height 10
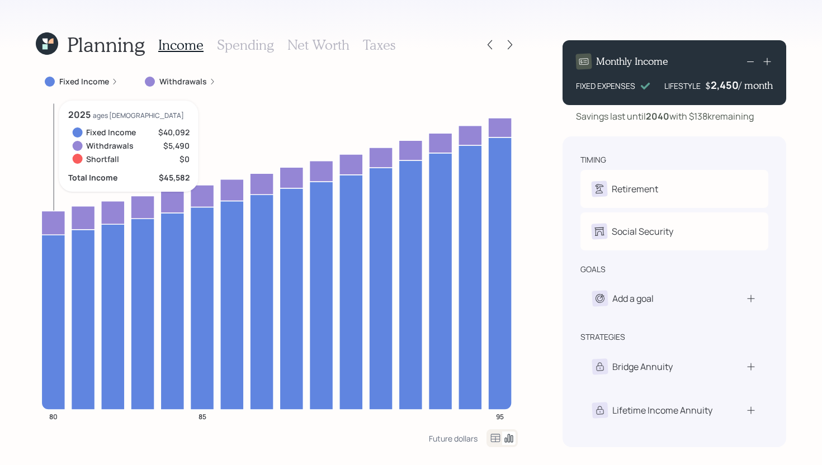
click at [55, 337] on icon at bounding box center [52, 322] width 23 height 175
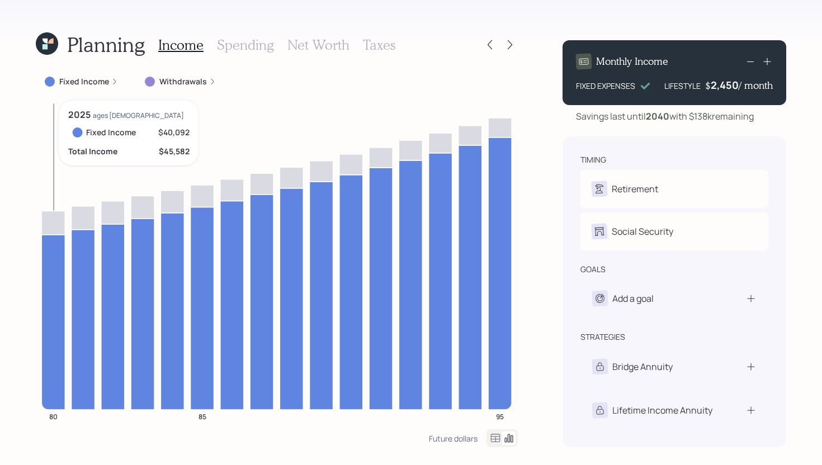
click at [55, 255] on icon at bounding box center [52, 322] width 23 height 175
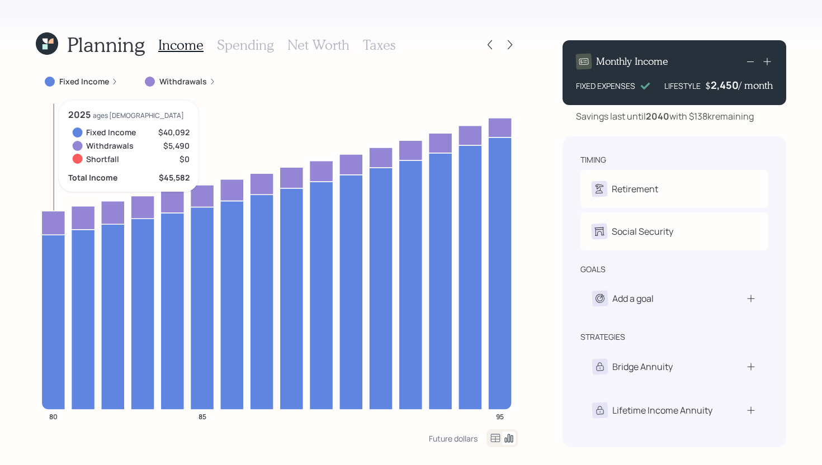
click at [54, 223] on icon at bounding box center [52, 223] width 23 height 24
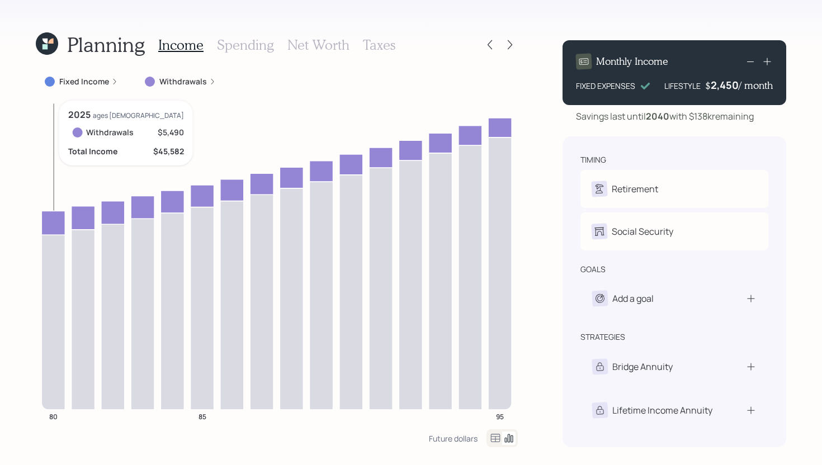
click at [50, 223] on icon at bounding box center [52, 223] width 23 height 24
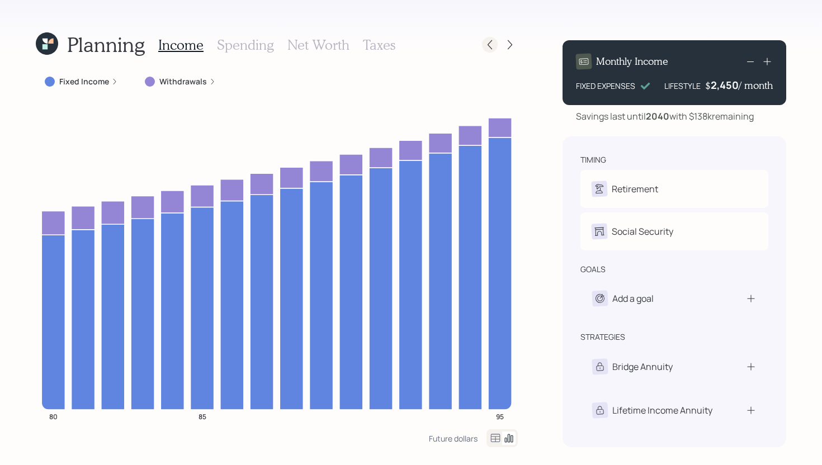
click at [488, 45] on icon at bounding box center [489, 44] width 11 height 11
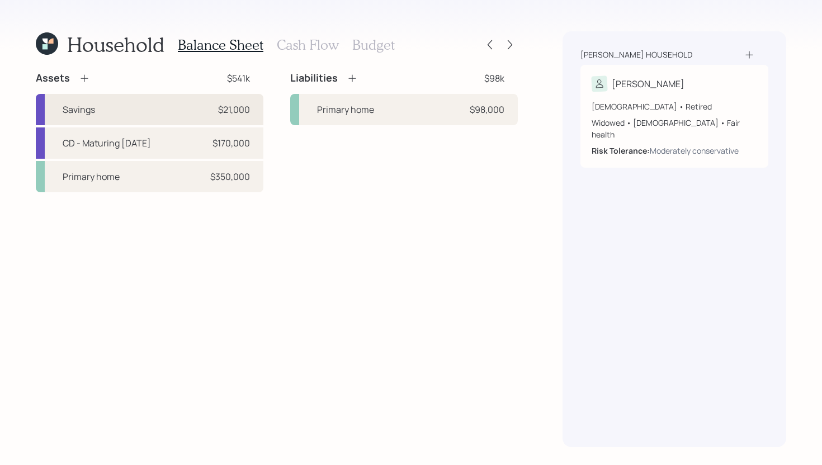
click at [140, 107] on div "Savings $21,000" at bounding box center [150, 109] width 228 height 31
select select "emergency_fund"
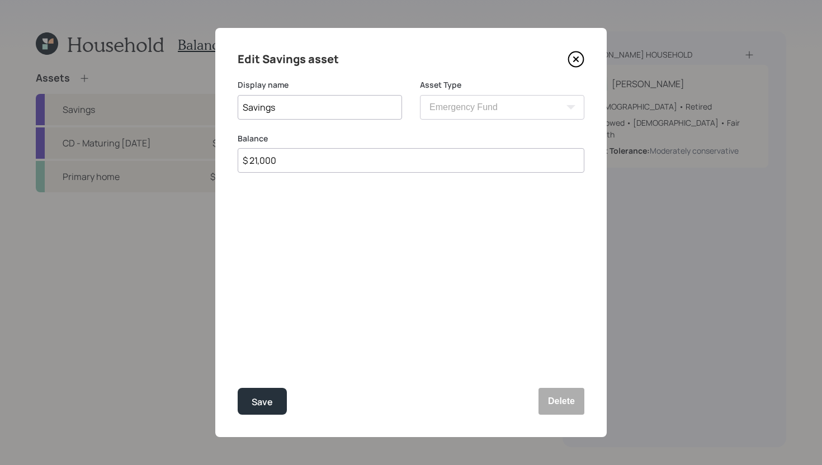
click at [284, 104] on input "Savings" at bounding box center [320, 107] width 164 height 25
type input "Emergency Fund"
click at [261, 405] on div "Save" at bounding box center [262, 402] width 21 height 15
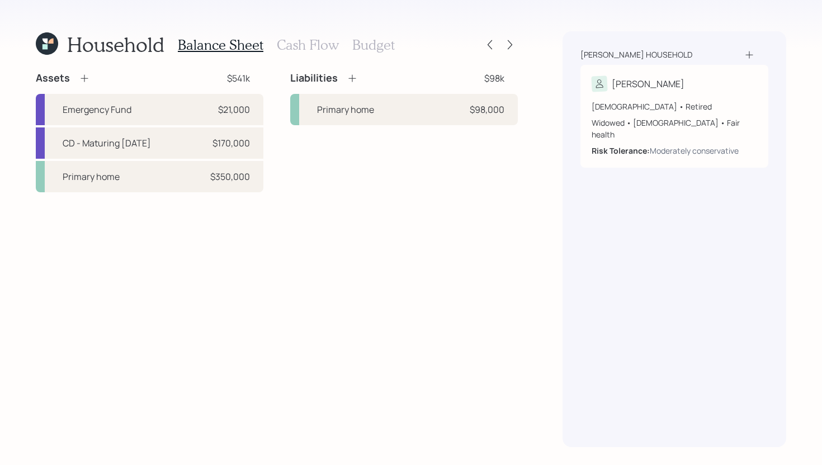
click at [299, 45] on h3 "Cash Flow" at bounding box center [308, 45] width 62 height 16
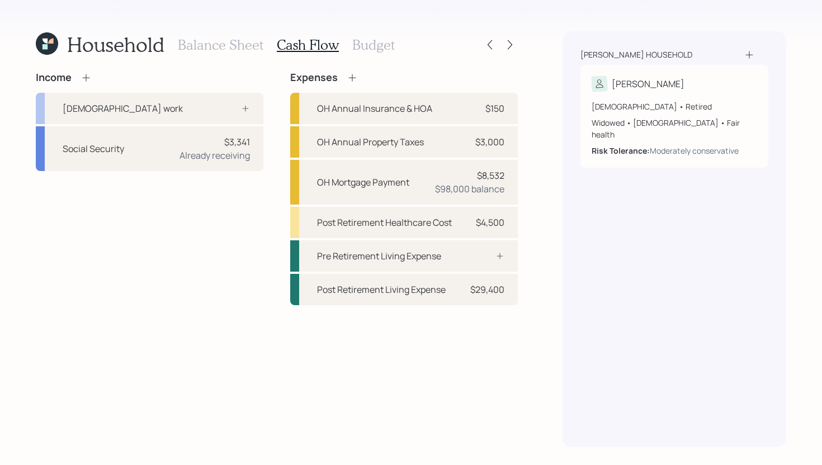
click at [224, 46] on h3 "Balance Sheet" at bounding box center [221, 45] width 86 height 16
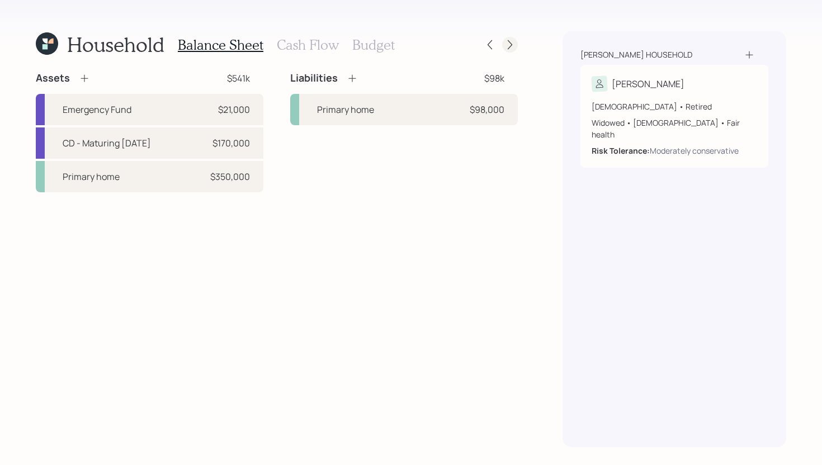
click at [513, 51] on div at bounding box center [510, 45] width 16 height 16
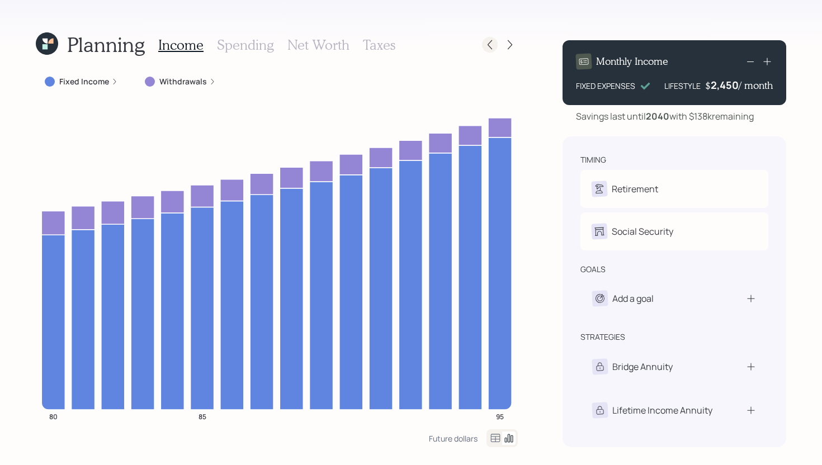
click at [485, 45] on icon at bounding box center [489, 44] width 11 height 11
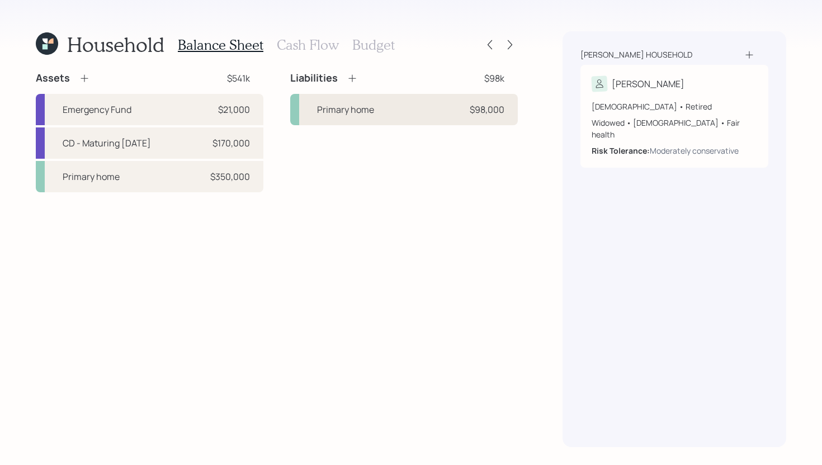
click at [408, 111] on div "Primary home $98,000" at bounding box center [404, 109] width 228 height 31
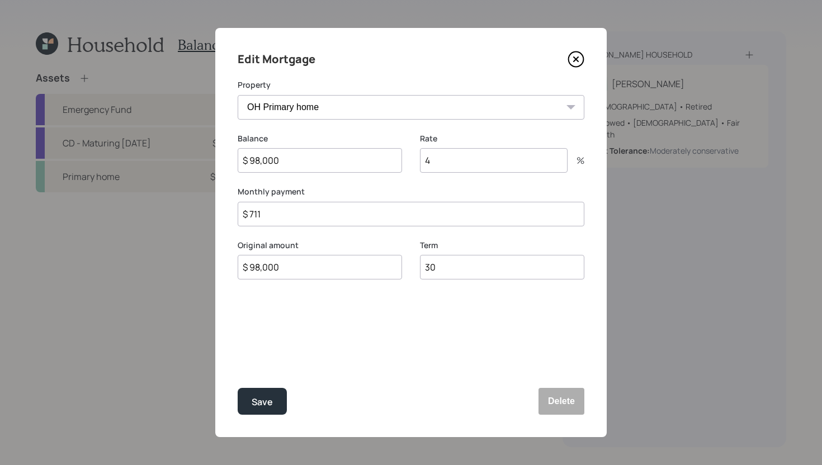
click at [582, 60] on icon at bounding box center [576, 59] width 17 height 17
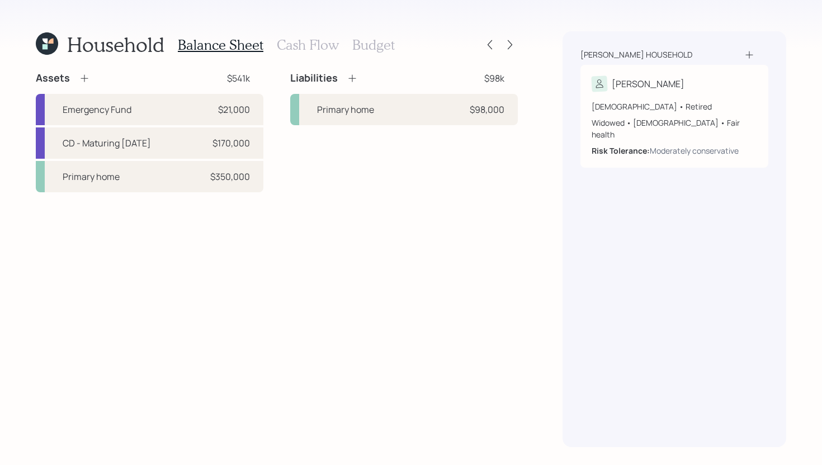
click at [290, 46] on h3 "Cash Flow" at bounding box center [308, 45] width 62 height 16
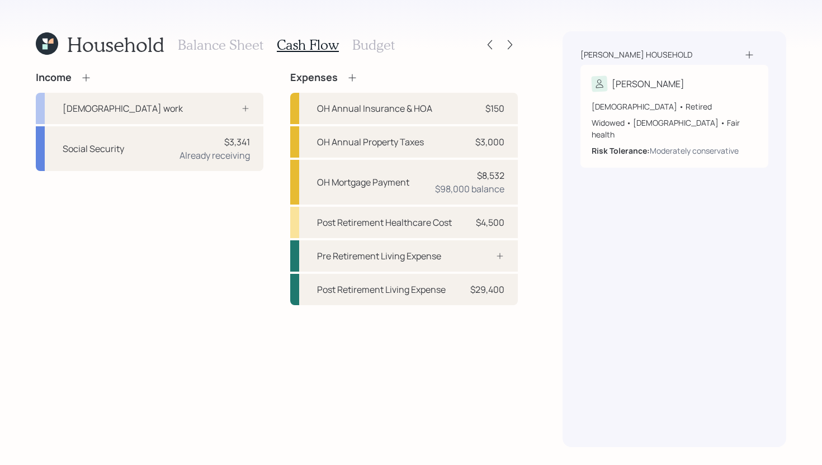
click at [222, 51] on h3 "Balance Sheet" at bounding box center [221, 45] width 86 height 16
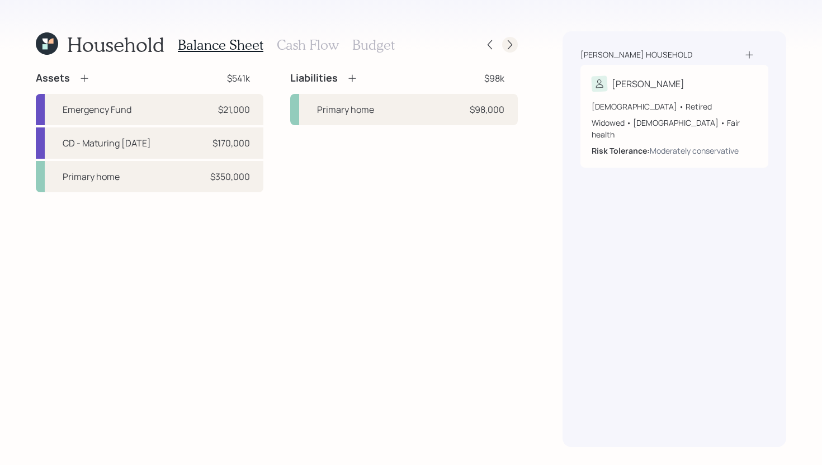
click at [513, 41] on icon at bounding box center [509, 44] width 11 height 11
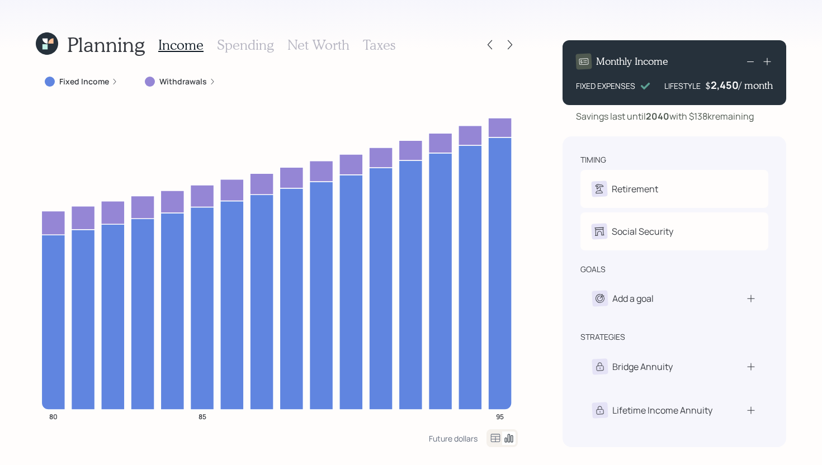
click at [245, 48] on h3 "Spending" at bounding box center [245, 45] width 57 height 16
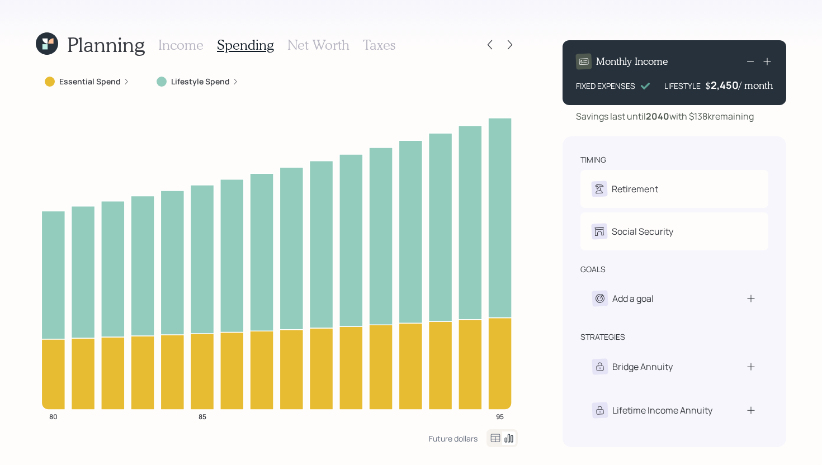
click at [99, 88] on div "Essential Spend" at bounding box center [87, 82] width 103 height 20
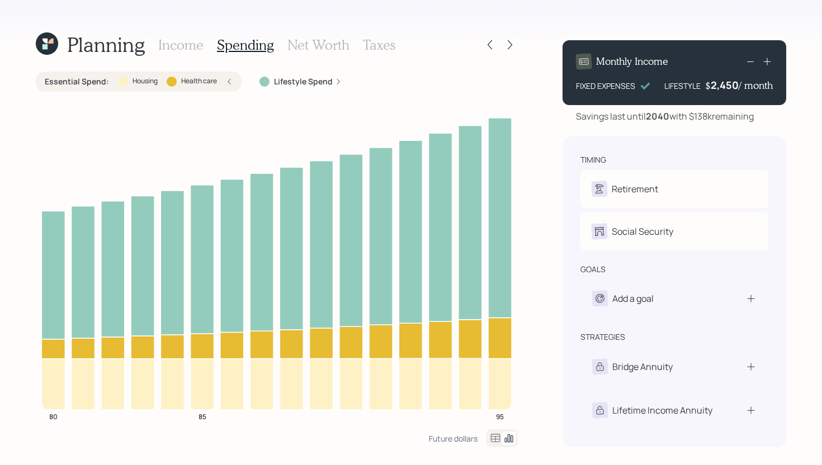
click at [99, 87] on label "Essential Spend :" at bounding box center [77, 81] width 64 height 11
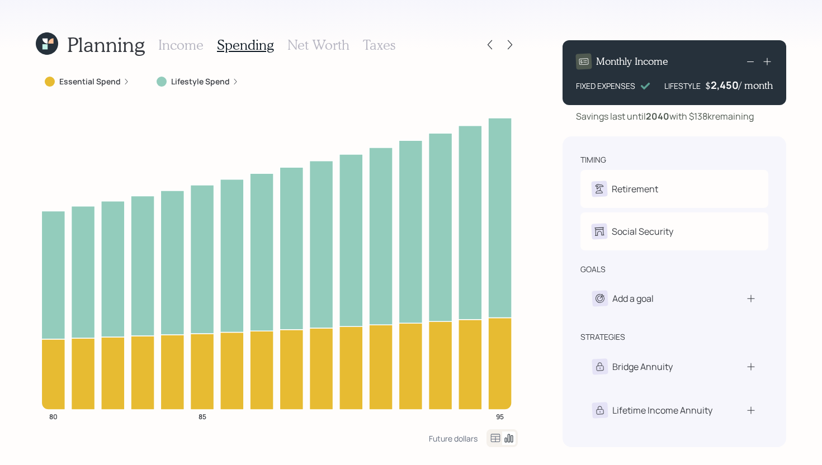
click at [181, 42] on h3 "Income" at bounding box center [180, 45] width 45 height 16
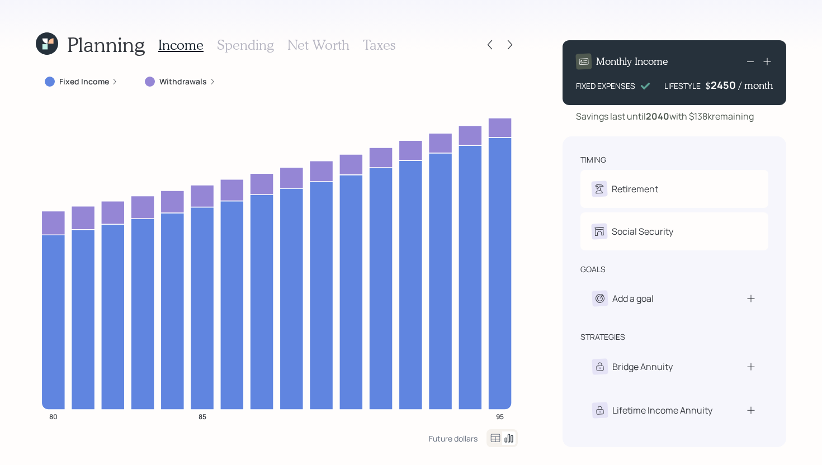
click at [736, 87] on div "2450" at bounding box center [725, 84] width 28 height 13
click at [525, 178] on div "Planning Income Spending Net Worth Taxes Fixed Income Withdrawals 80 85 95 Futu…" at bounding box center [411, 232] width 822 height 465
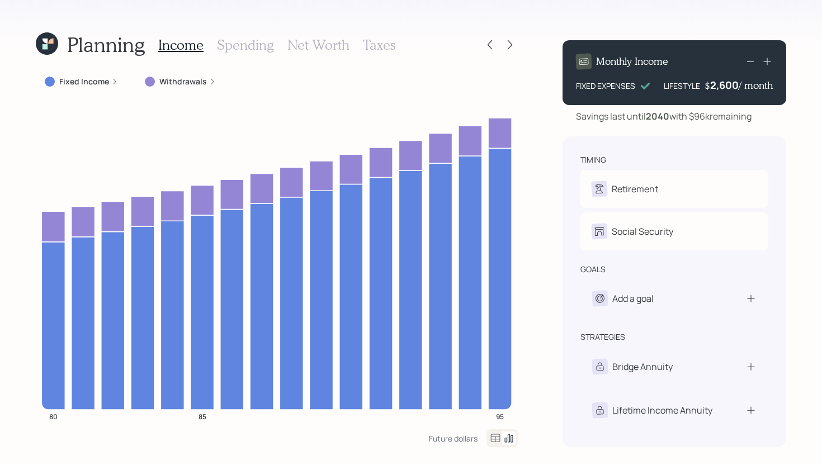
click at [51, 51] on icon at bounding box center [47, 43] width 22 height 22
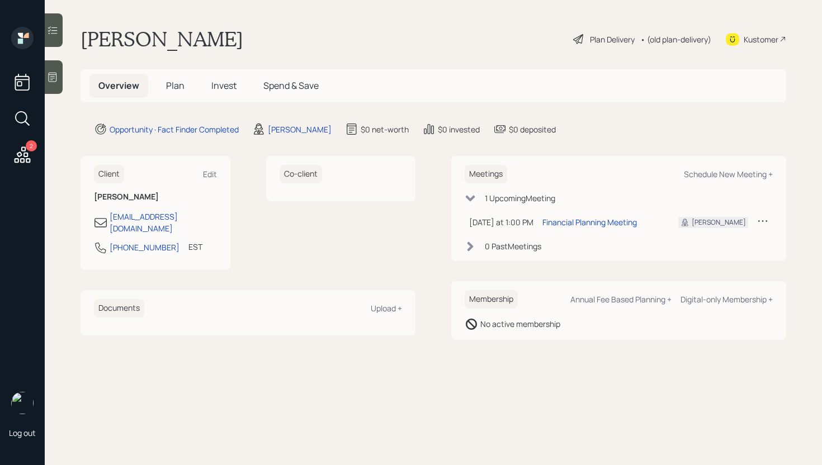
click at [182, 81] on span "Plan" at bounding box center [175, 85] width 18 height 12
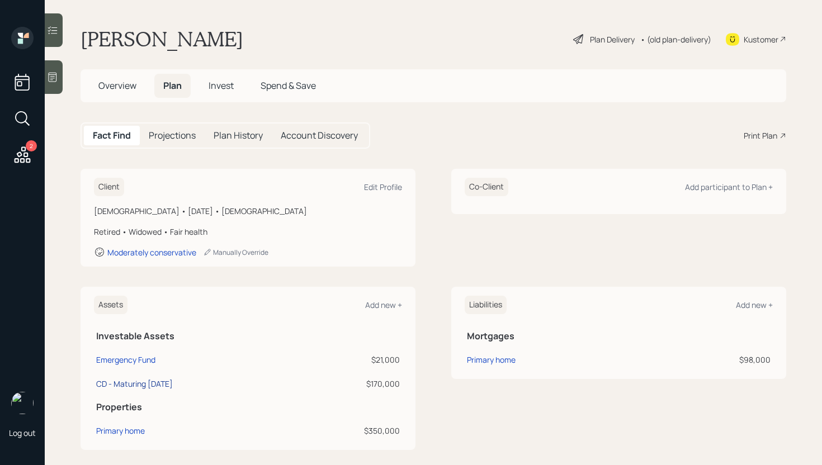
click at [159, 386] on div "CD - Maturing January 2026" at bounding box center [134, 384] width 77 height 12
select select "cash"
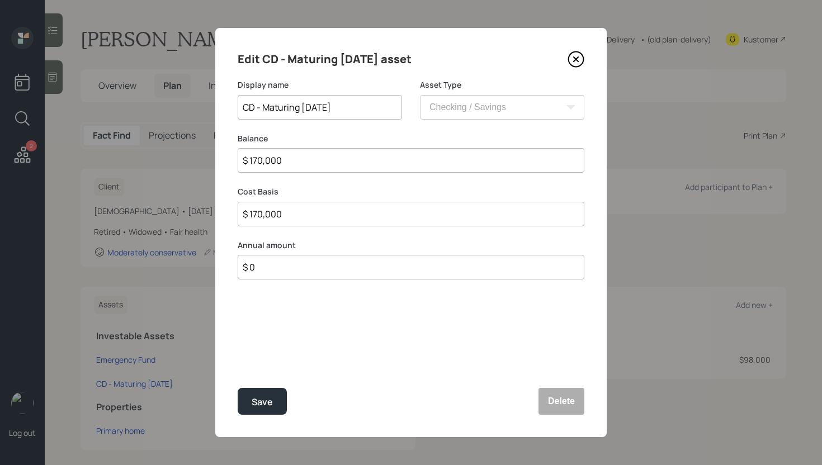
click at [337, 109] on input "CD - Maturing January 2026" at bounding box center [320, 107] width 164 height 25
click at [569, 393] on button "Delete" at bounding box center [561, 401] width 46 height 27
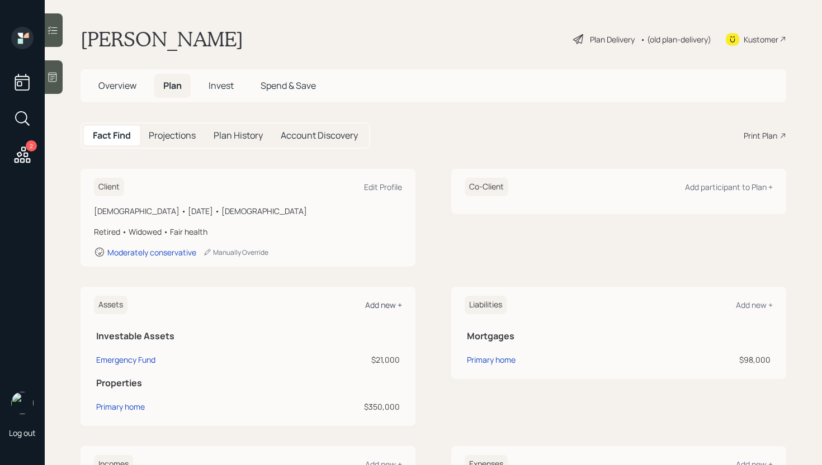
click at [393, 306] on div "Add new +" at bounding box center [383, 305] width 37 height 11
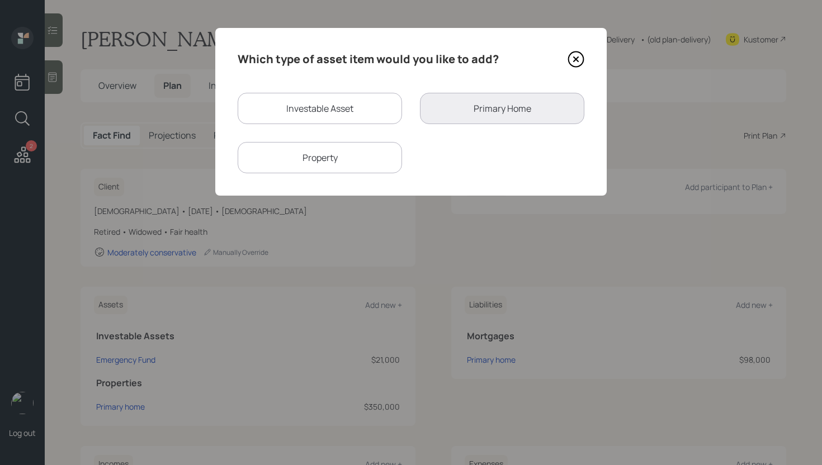
click at [349, 106] on div "Investable Asset" at bounding box center [320, 108] width 164 height 31
select select "taxable"
select select "balanced"
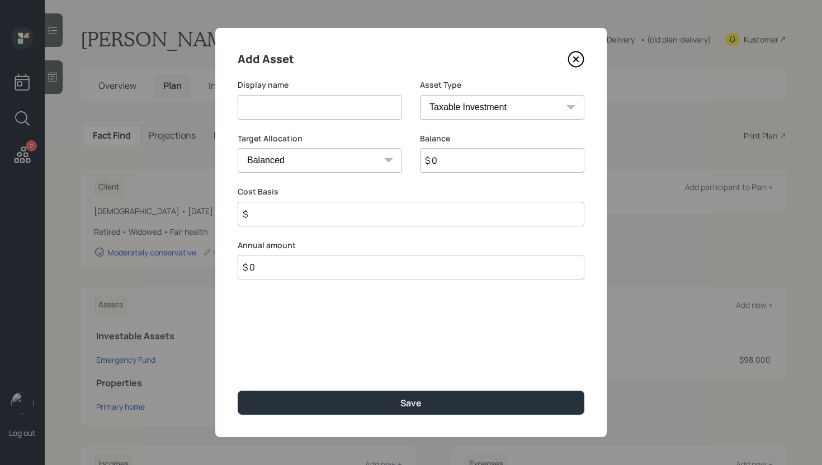
click at [460, 111] on select "SEP IRA IRA Roth IRA 401(k) Roth 401(k) 403(b) Roth 403(b) 457(b) Roth 457(b) H…" at bounding box center [502, 107] width 164 height 25
select select "ira"
click at [420, 95] on select "SEP IRA IRA Roth IRA 401(k) Roth 401(k) 403(b) Roth 403(b) 457(b) Roth 457(b) H…" at bounding box center [502, 107] width 164 height 25
type input "$"
click at [332, 111] on input at bounding box center [320, 107] width 164 height 25
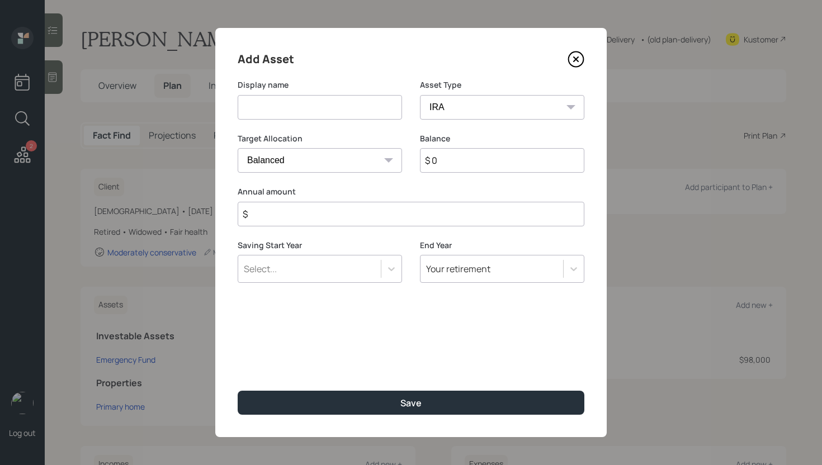
paste input "CD - Maturing January 2026"
click at [243, 108] on input "CD - Maturing January 2026" at bounding box center [320, 107] width 164 height 25
type input "IRA CD - Maturing January 2026"
click at [459, 161] on input "$ 0" at bounding box center [502, 160] width 164 height 25
type input "$ 170,000"
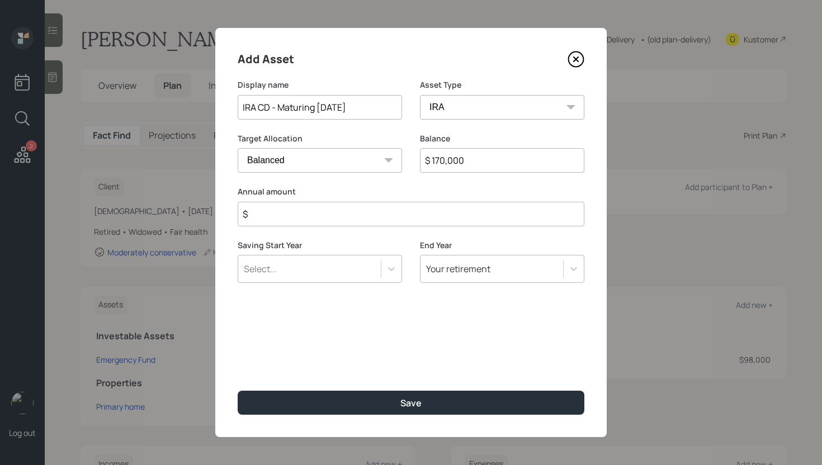
click at [423, 217] on input "$" at bounding box center [411, 214] width 347 height 25
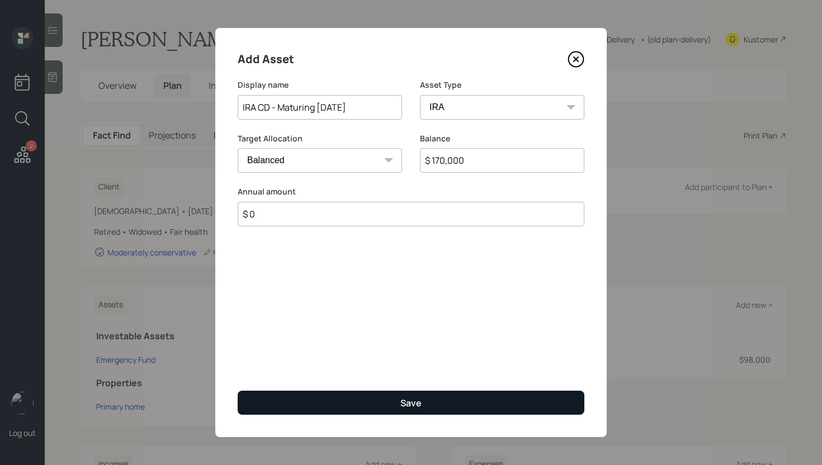
type input "$ 0"
click at [412, 398] on div "Save" at bounding box center [410, 403] width 21 height 12
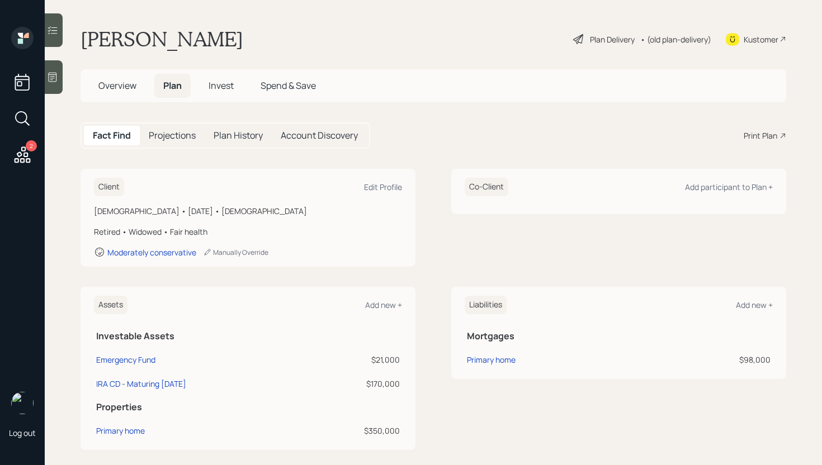
click at [127, 88] on span "Overview" at bounding box center [117, 85] width 38 height 12
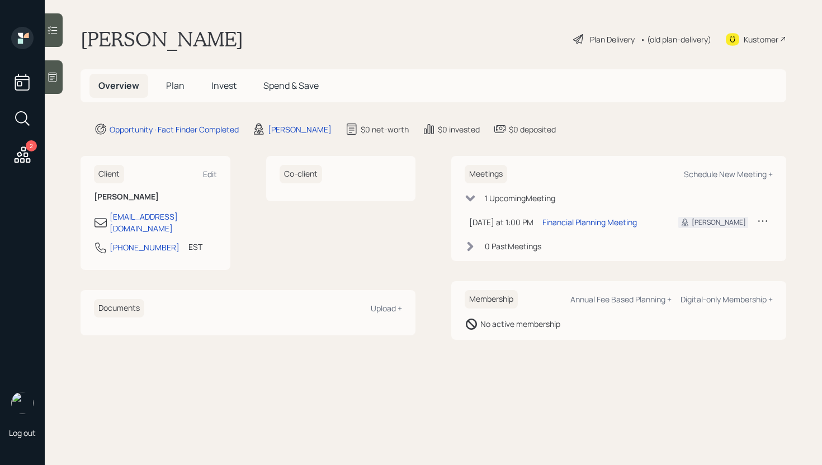
click at [607, 40] on div "Plan Delivery" at bounding box center [612, 40] width 45 height 12
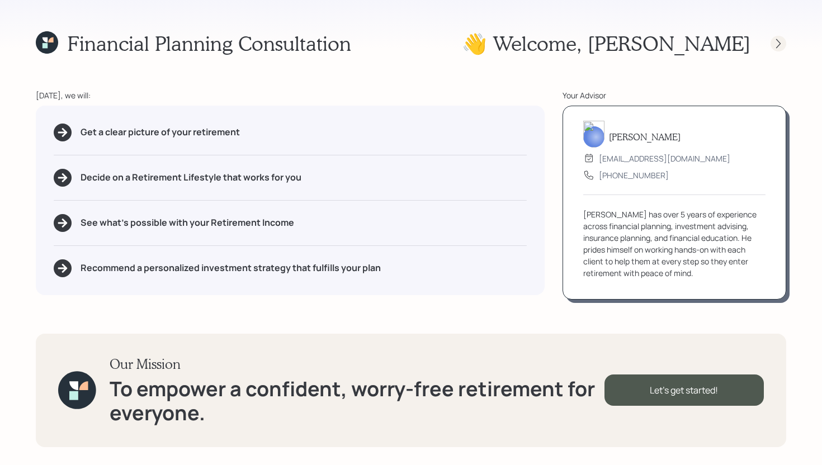
click at [778, 46] on icon at bounding box center [778, 43] width 11 height 11
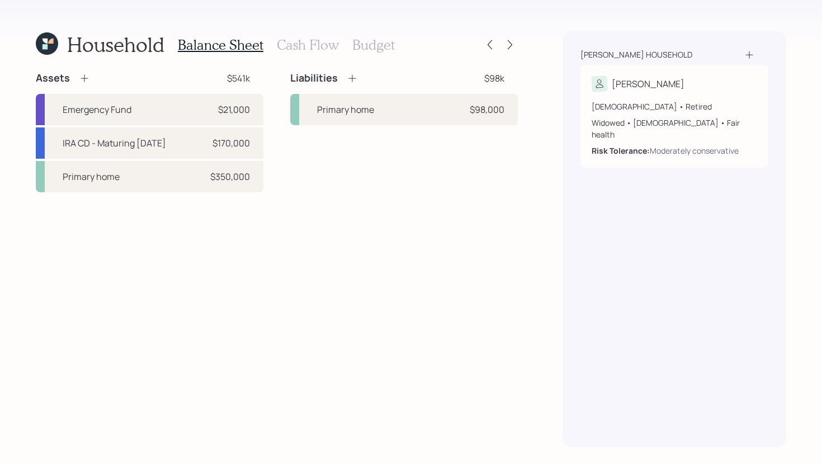
click at [320, 50] on h3 "Cash Flow" at bounding box center [308, 45] width 62 height 16
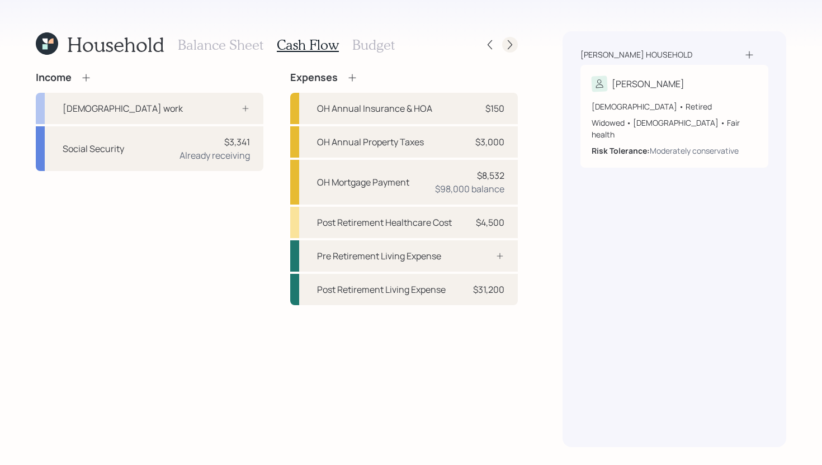
click at [506, 49] on icon at bounding box center [509, 44] width 11 height 11
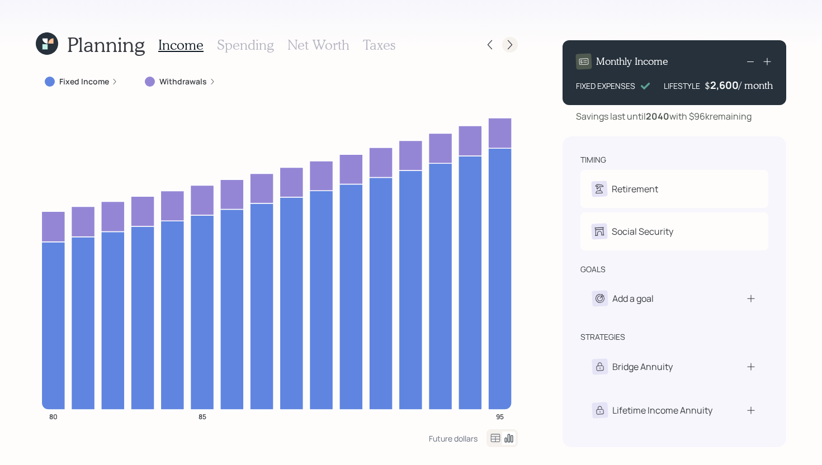
click at [508, 45] on icon at bounding box center [509, 44] width 11 height 11
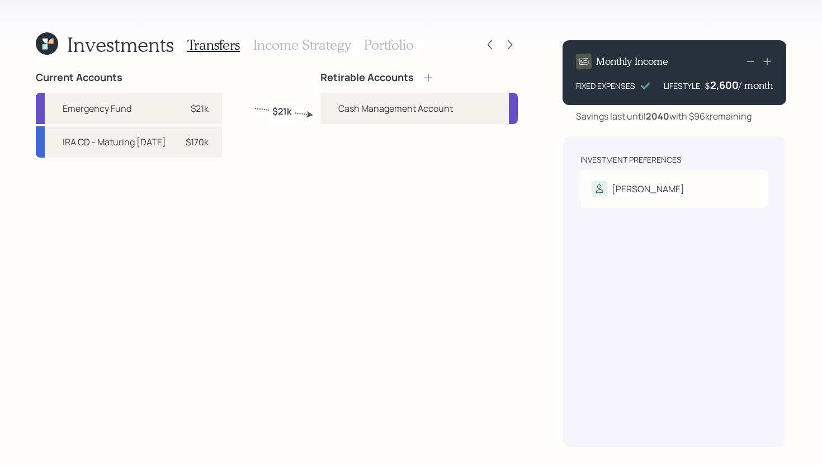
click at [429, 75] on icon at bounding box center [428, 77] width 11 height 11
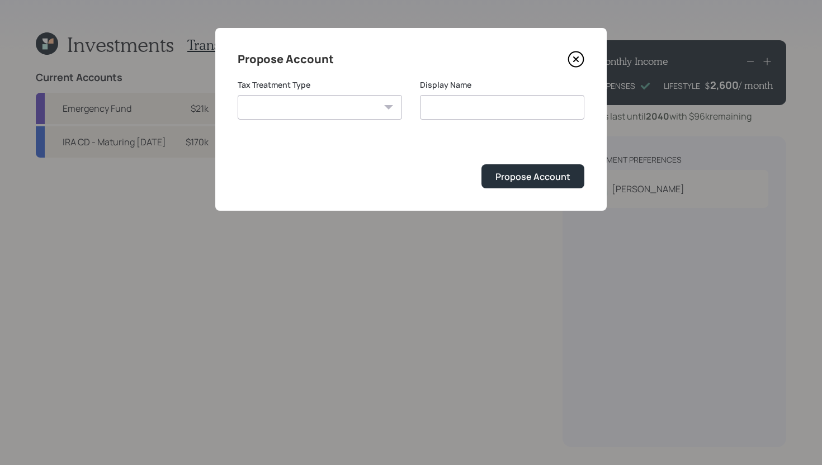
click at [328, 107] on select "Roth Taxable Traditional" at bounding box center [320, 107] width 164 height 25
select select "traditional"
click at [238, 95] on select "Roth Taxable Traditional" at bounding box center [320, 107] width 164 height 25
click at [476, 110] on input "Traditional" at bounding box center [502, 107] width 164 height 25
type input "Traditional IRA"
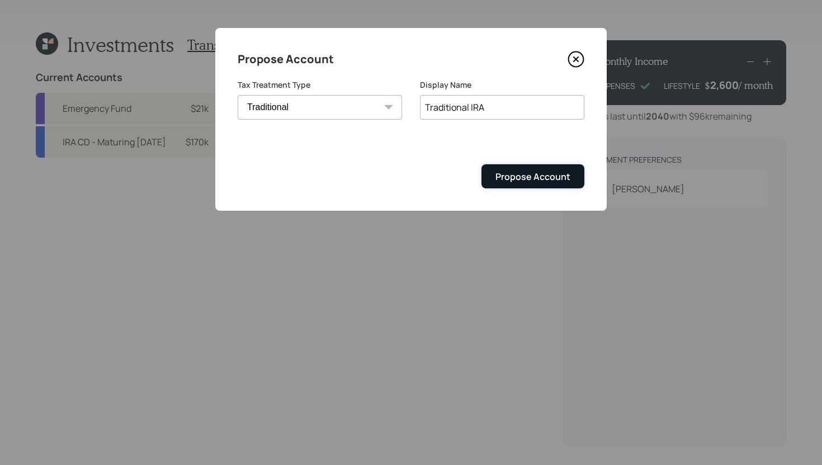
click at [528, 176] on div "Propose Account" at bounding box center [532, 177] width 75 height 12
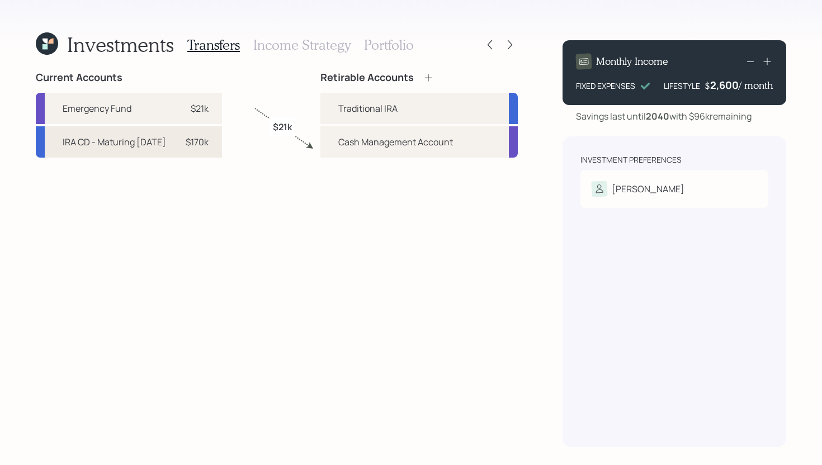
click at [222, 158] on div "IRA CD - Maturing January 2026 $170k" at bounding box center [129, 141] width 186 height 31
click at [355, 108] on div "Traditional IRA" at bounding box center [367, 108] width 59 height 13
select select "6a6a8455-e608-462d-a970-c39259d16096"
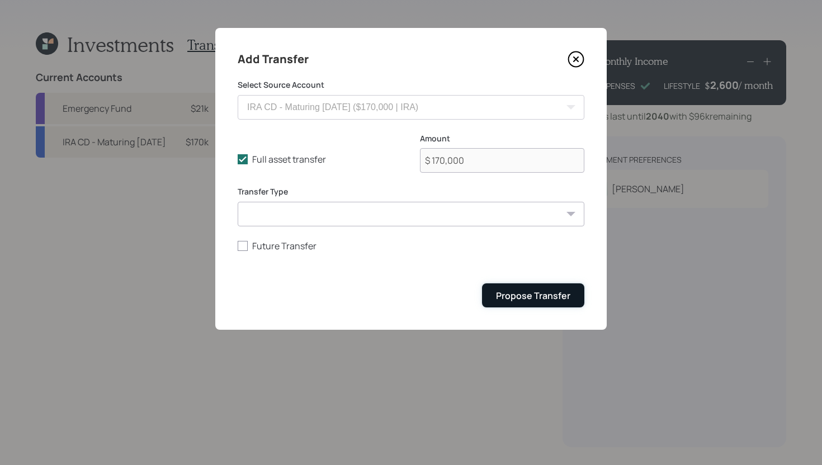
click at [519, 301] on div "Propose Transfer" at bounding box center [533, 296] width 74 height 12
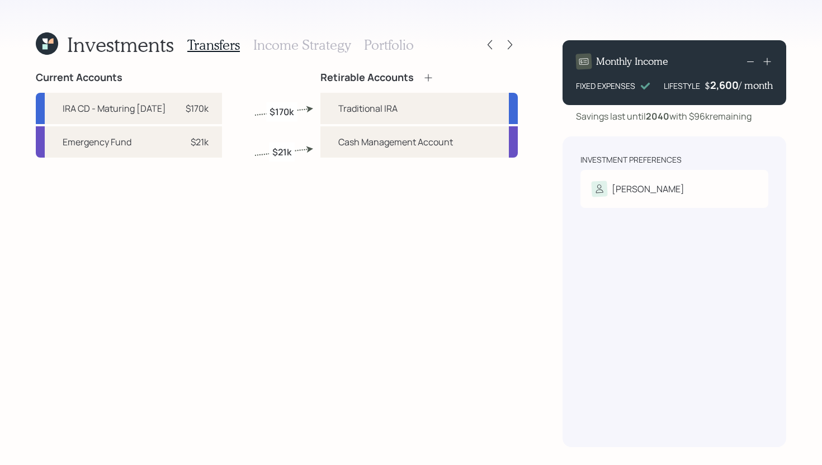
click at [297, 46] on h3 "Income Strategy" at bounding box center [301, 45] width 97 height 16
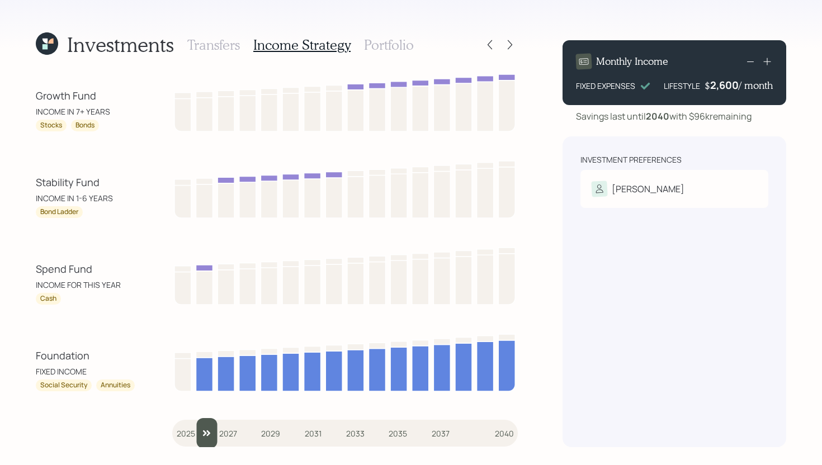
click at [191, 434] on input "slider" at bounding box center [345, 433] width 346 height 30
drag, startPoint x: 191, startPoint y: 434, endPoint x: 168, endPoint y: 433, distance: 23.5
click at [172, 433] on input "slider" at bounding box center [345, 433] width 346 height 30
click at [188, 434] on input "slider" at bounding box center [345, 433] width 346 height 30
drag, startPoint x: 210, startPoint y: 442, endPoint x: 161, endPoint y: 442, distance: 48.6
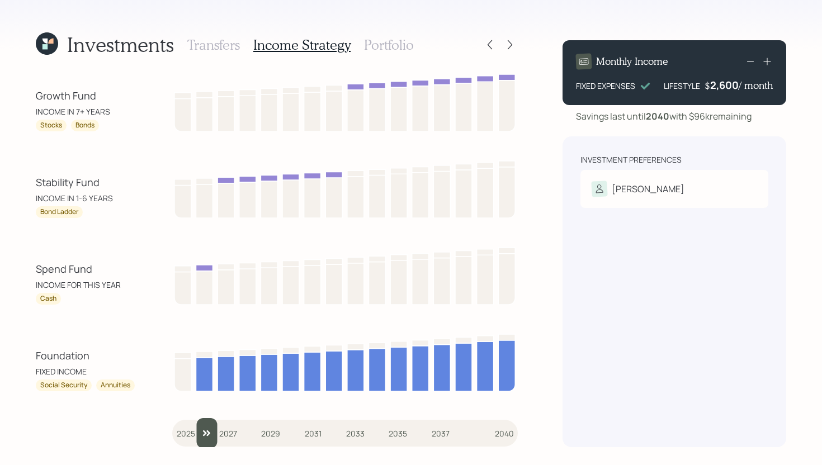
type input "2025"
click at [172, 442] on input "slider" at bounding box center [345, 433] width 346 height 30
click at [232, 42] on h3 "Transfers" at bounding box center [213, 45] width 53 height 16
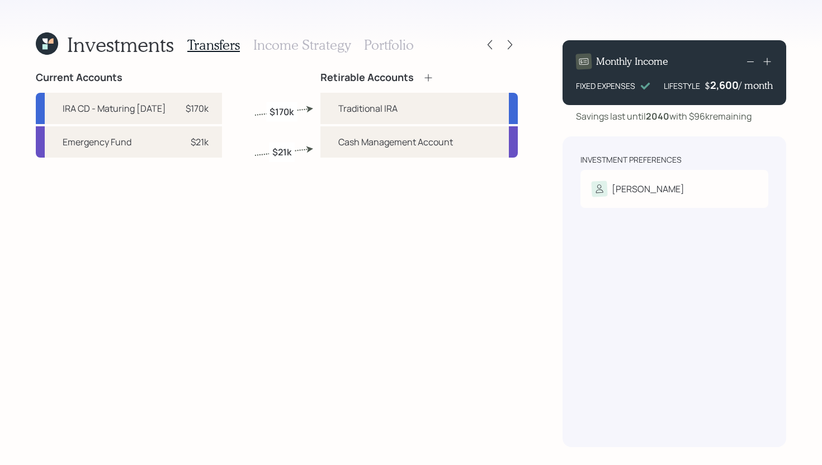
click at [314, 48] on h3 "Income Strategy" at bounding box center [301, 45] width 97 height 16
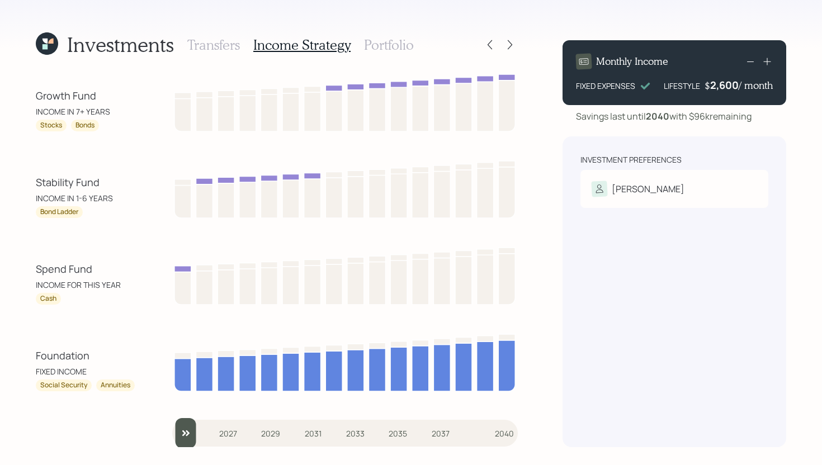
click at [235, 46] on h3 "Transfers" at bounding box center [213, 45] width 53 height 16
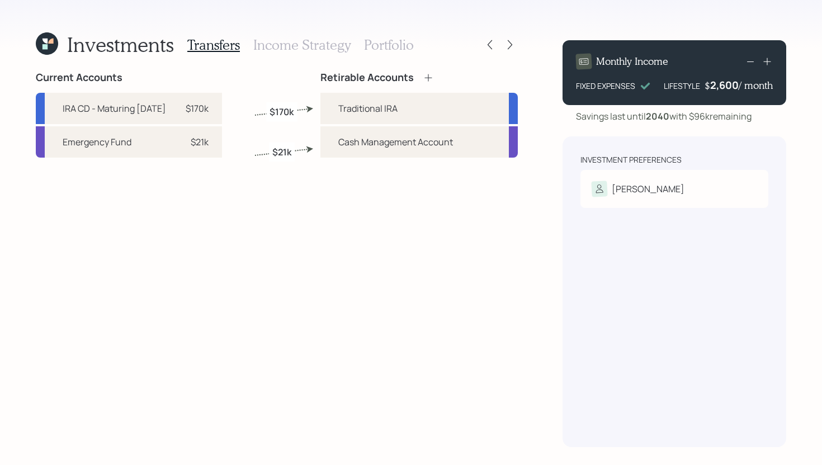
click at [314, 44] on h3 "Income Strategy" at bounding box center [301, 45] width 97 height 16
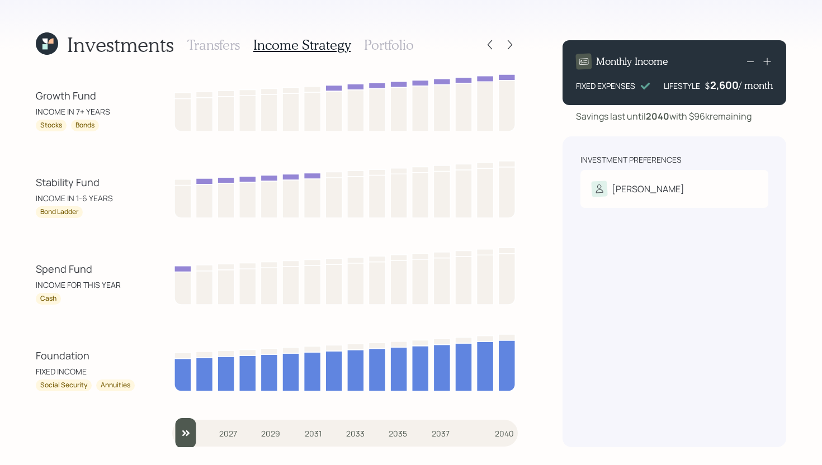
click at [385, 44] on h3 "Portfolio" at bounding box center [389, 45] width 50 height 16
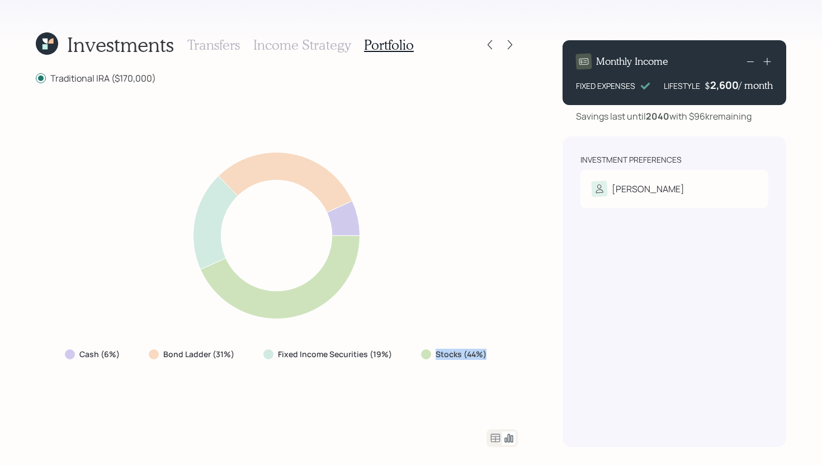
drag, startPoint x: 491, startPoint y: 351, endPoint x: 437, endPoint y: 351, distance: 54.8
click at [436, 351] on div "Stocks (44%)" at bounding box center [455, 354] width 86 height 20
drag, startPoint x: 390, startPoint y: 357, endPoint x: 276, endPoint y: 361, distance: 114.1
click at [276, 361] on div "Fixed Income Securities (19%)" at bounding box center [328, 354] width 149 height 20
drag, startPoint x: 236, startPoint y: 354, endPoint x: 157, endPoint y: 354, distance: 79.4
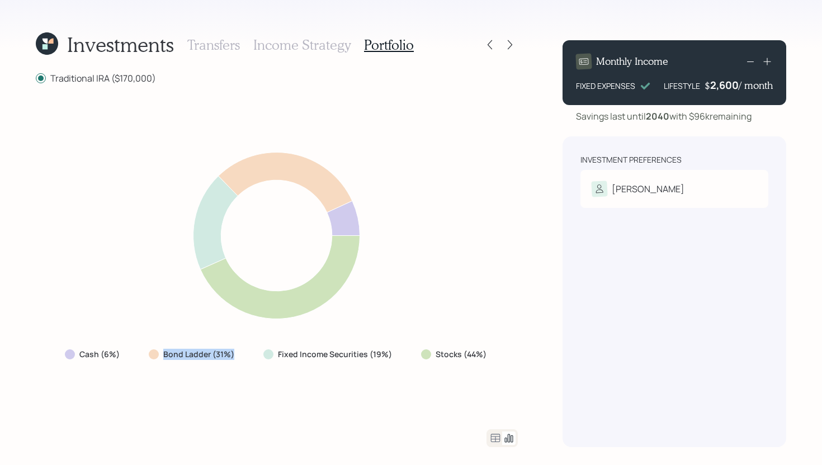
click at [157, 354] on div "Bond Ladder (31%)" at bounding box center [193, 354] width 88 height 11
drag, startPoint x: 120, startPoint y: 354, endPoint x: 60, endPoint y: 354, distance: 59.8
click at [60, 354] on div "Cash (6%)" at bounding box center [93, 354] width 75 height 20
click at [439, 347] on div "Stocks (44%)" at bounding box center [455, 354] width 86 height 20
click at [493, 437] on icon at bounding box center [496, 438] width 10 height 8
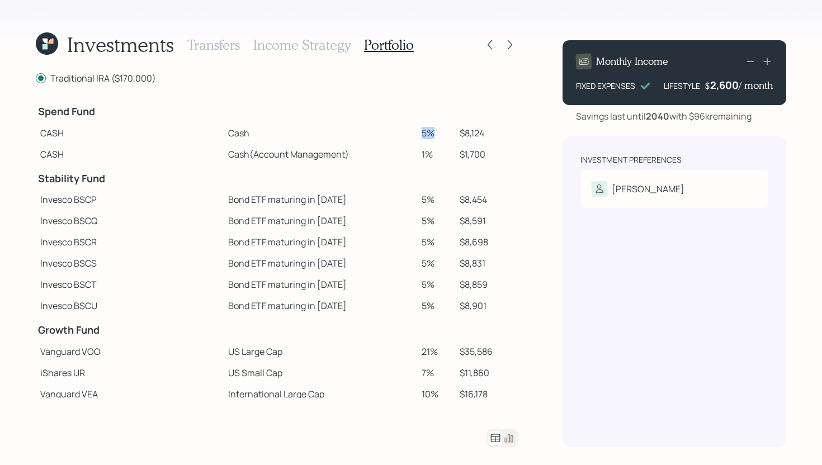
drag, startPoint x: 406, startPoint y: 134, endPoint x: 420, endPoint y: 132, distance: 14.7
click at [420, 132] on td "5%" at bounding box center [436, 132] width 39 height 21
click at [478, 133] on td "$8,124" at bounding box center [486, 132] width 63 height 21
drag, startPoint x: 477, startPoint y: 153, endPoint x: 397, endPoint y: 157, distance: 80.1
click at [397, 157] on tr "CASH Cash (Account Management) 1% $1,700" at bounding box center [277, 154] width 482 height 21
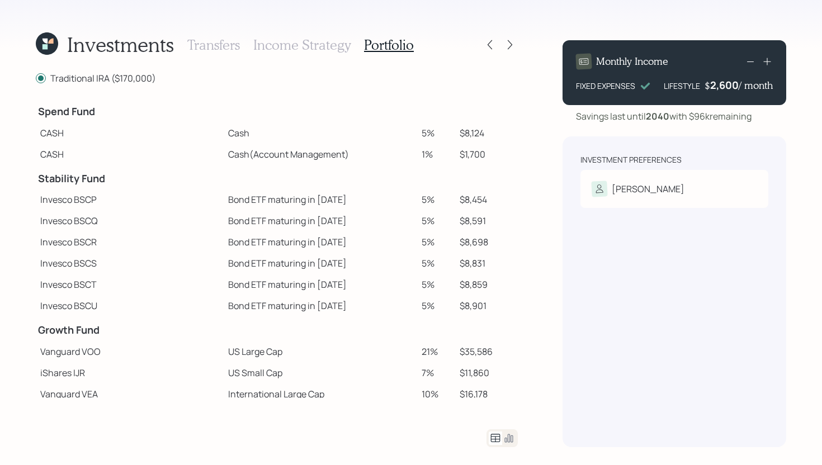
click at [397, 157] on td "Cash (Account Management)" at bounding box center [320, 154] width 193 height 21
drag, startPoint x: 426, startPoint y: 153, endPoint x: 391, endPoint y: 154, distance: 34.7
click at [391, 154] on tr "CASH Cash (Account Management) 1% $1,700" at bounding box center [277, 154] width 482 height 21
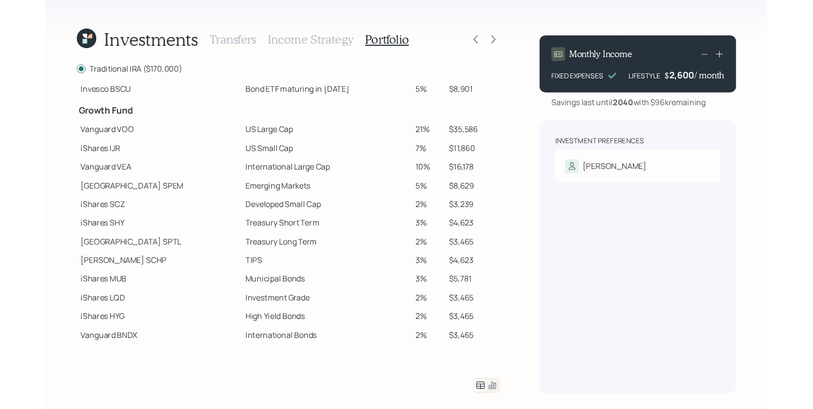
scroll to position [219, 0]
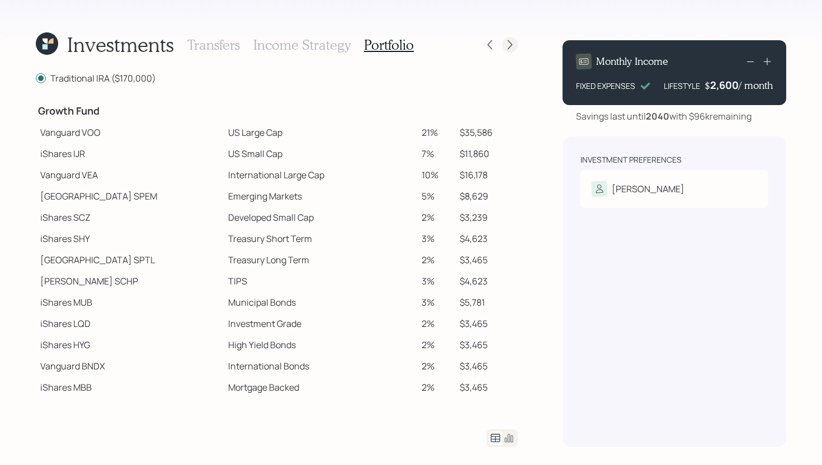
click at [504, 41] on div at bounding box center [510, 45] width 16 height 16
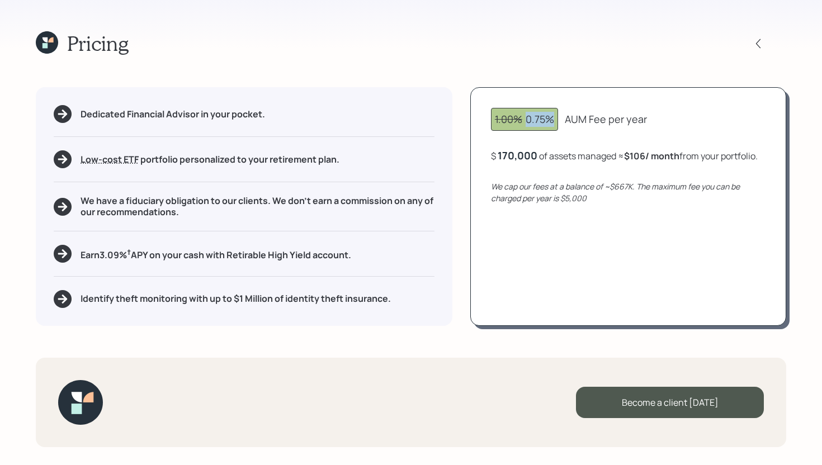
drag, startPoint x: 527, startPoint y: 120, endPoint x: 554, endPoint y: 120, distance: 26.8
click at [554, 120] on div "1.00% 0.75%" at bounding box center [524, 119] width 59 height 15
click at [647, 119] on div "1.00% 0.75% AUM Fee per year" at bounding box center [628, 119] width 275 height 23
click at [50, 44] on icon at bounding box center [47, 42] width 22 height 22
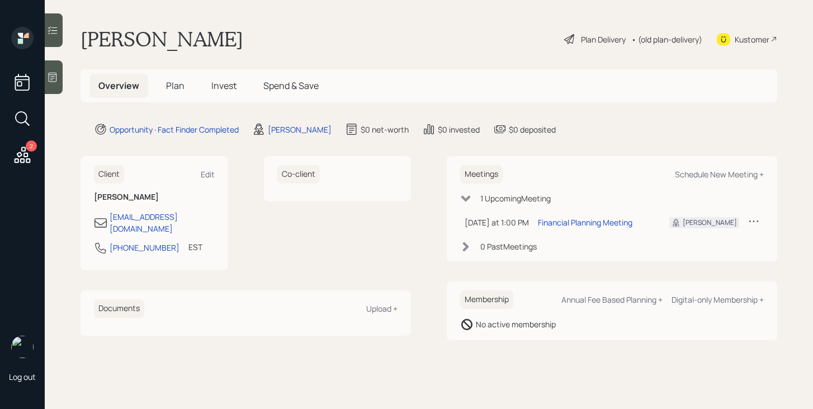
click at [172, 90] on span "Plan" at bounding box center [175, 85] width 18 height 12
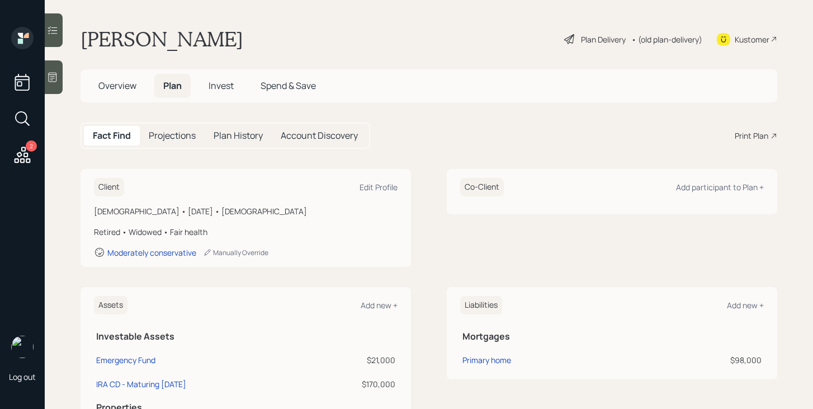
click at [757, 134] on div "Print Plan" at bounding box center [752, 136] width 34 height 12
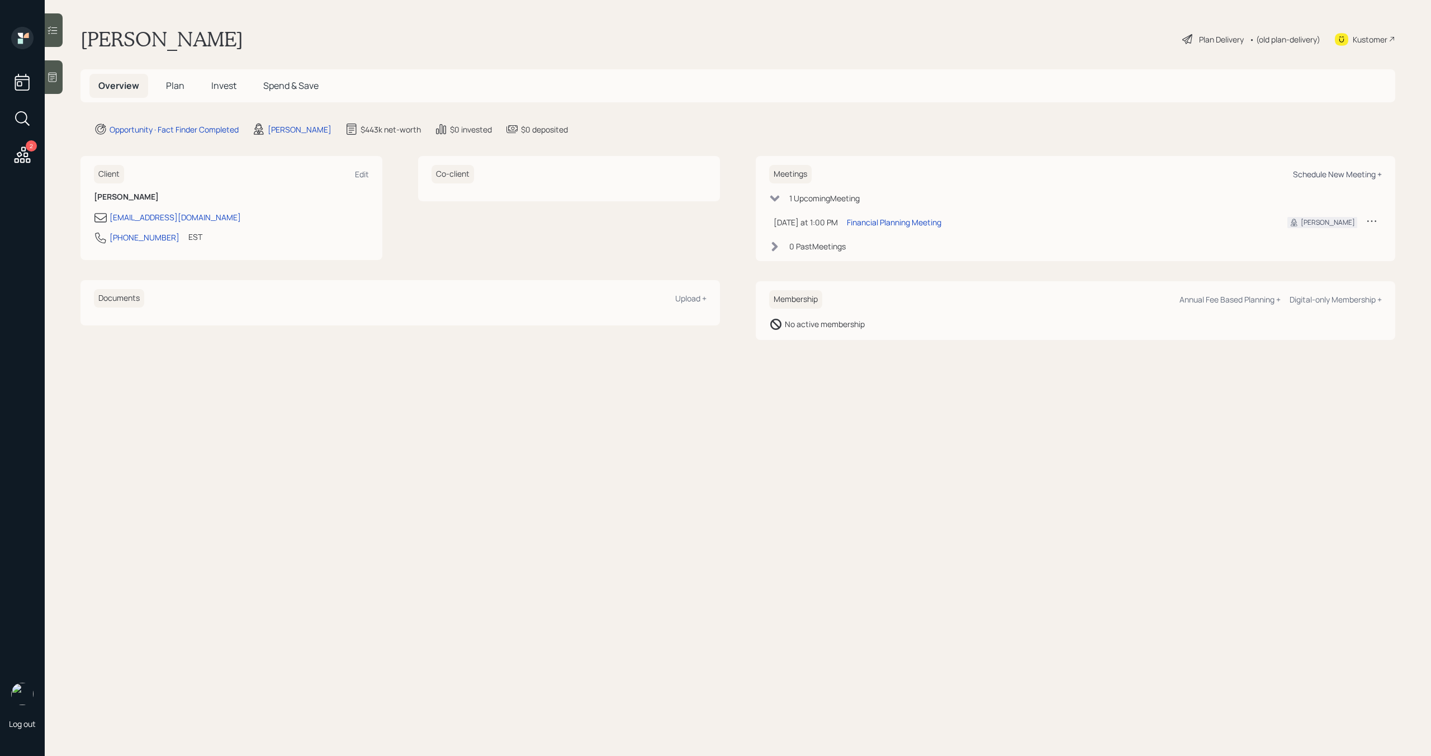
click at [1302, 175] on div "Schedule New Meeting +" at bounding box center [1337, 174] width 89 height 11
select select "bffa7908-1b2a-4c79-9bb6-f0ec9aed22d3"
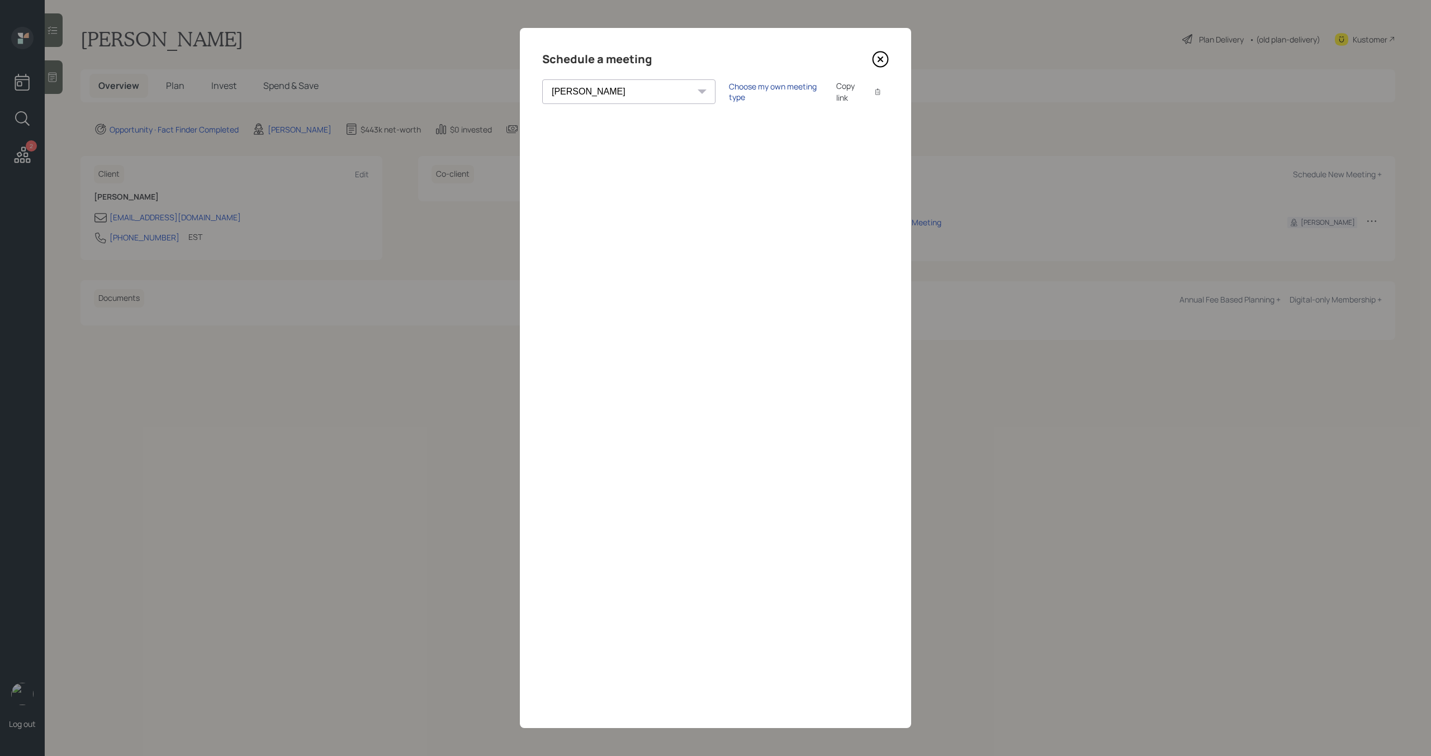
click at [729, 88] on div "Choose my own meeting type" at bounding box center [776, 91] width 94 height 21
click at [880, 63] on icon at bounding box center [880, 59] width 17 height 17
